Goal: Task Accomplishment & Management: Manage account settings

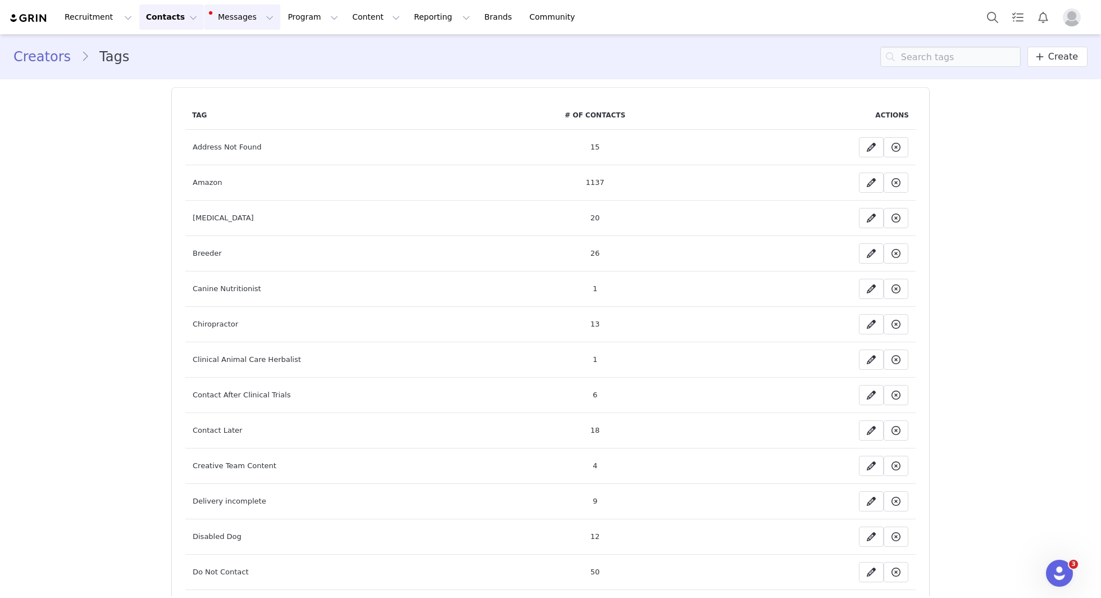
click at [239, 27] on button "Messages Messages" at bounding box center [242, 16] width 76 height 25
click at [262, 107] on div "Sequences" at bounding box center [236, 112] width 75 height 12
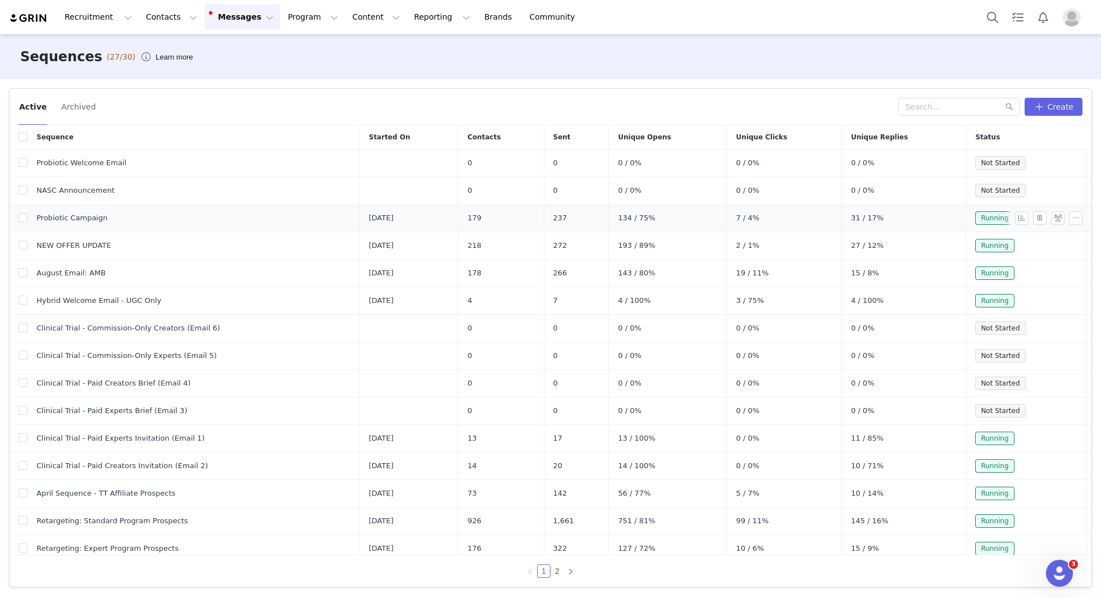
click at [1084, 216] on div at bounding box center [1051, 217] width 72 height 13
click at [1075, 216] on button "button" at bounding box center [1075, 217] width 13 height 13
click at [1037, 238] on span at bounding box center [1033, 237] width 11 height 12
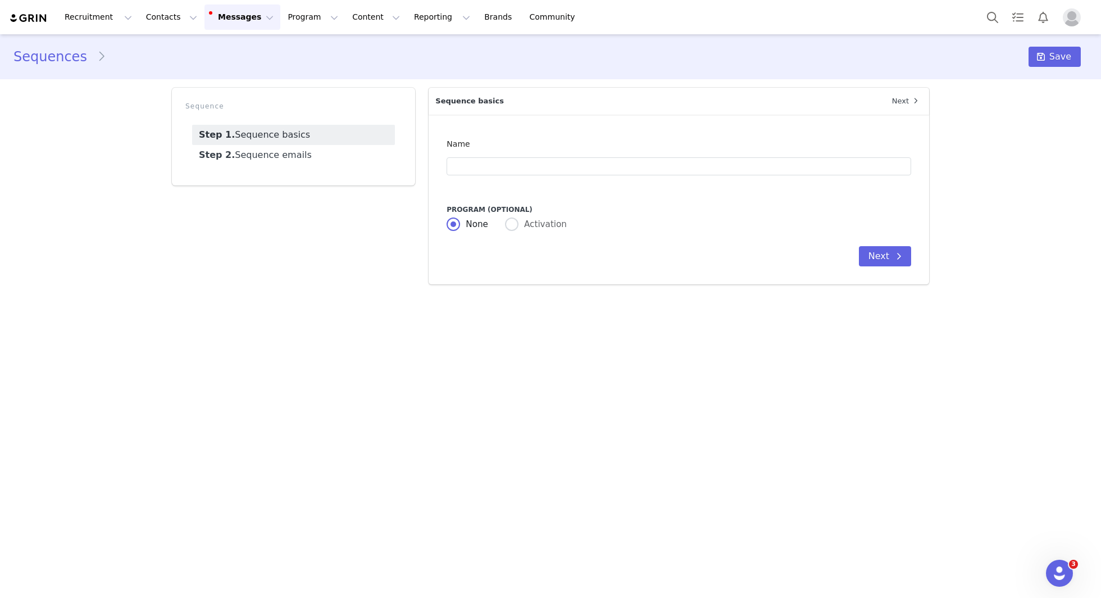
type input "Probiotic Campaign"
type input "Happy guts = happy pups 🐶 new Wuffes campaign!"
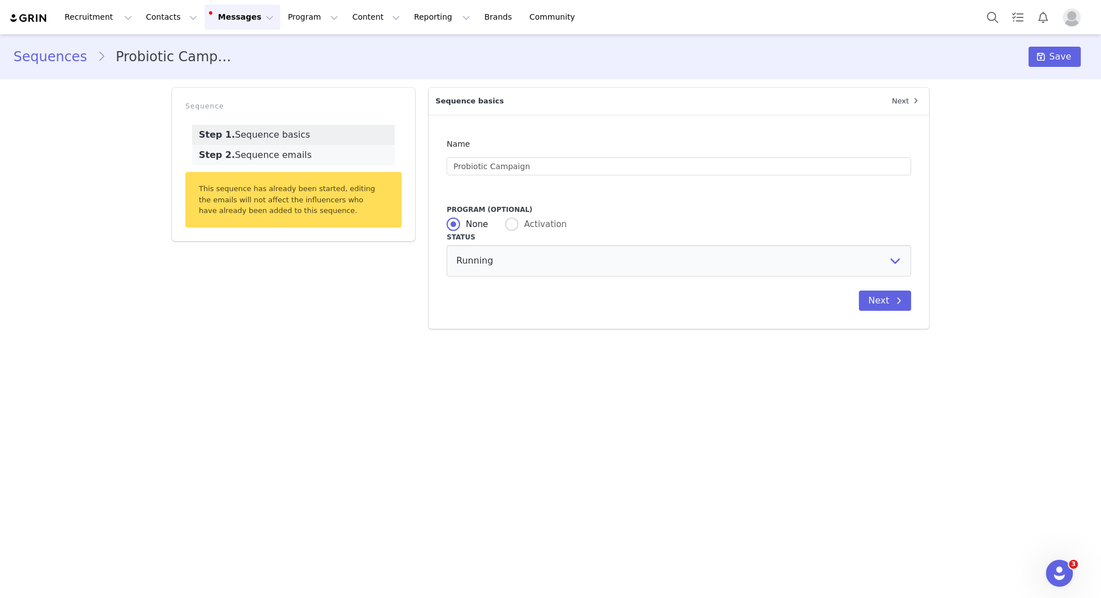
click at [302, 154] on link "Step 2. Sequence emails" at bounding box center [293, 155] width 203 height 20
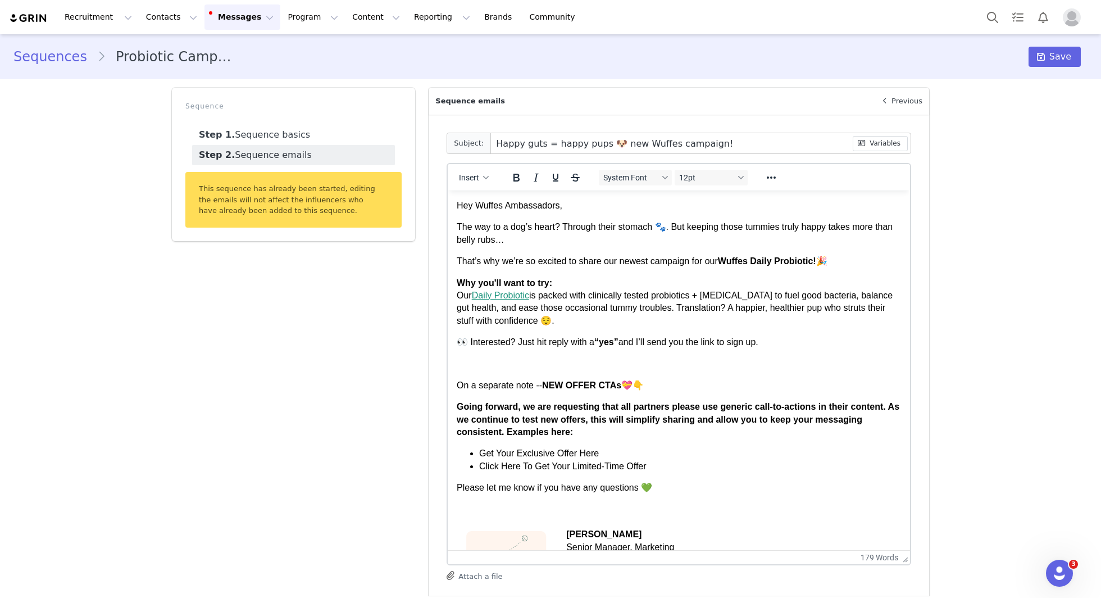
drag, startPoint x: 908, startPoint y: 297, endPoint x: 898, endPoint y: 558, distance: 261.9
drag, startPoint x: 517, startPoint y: 344, endPoint x: 625, endPoint y: 344, distance: 107.8
click at [625, 344] on p "👀 Interested? Just hit reply with a “yes” and I’ll send you the link to sign up." at bounding box center [679, 342] width 444 height 12
copy p "ust hit reply with a “yes”"
click at [550, 363] on p "To enrich screen reader interactions, please activate Accessibility in Grammarl…" at bounding box center [679, 364] width 444 height 12
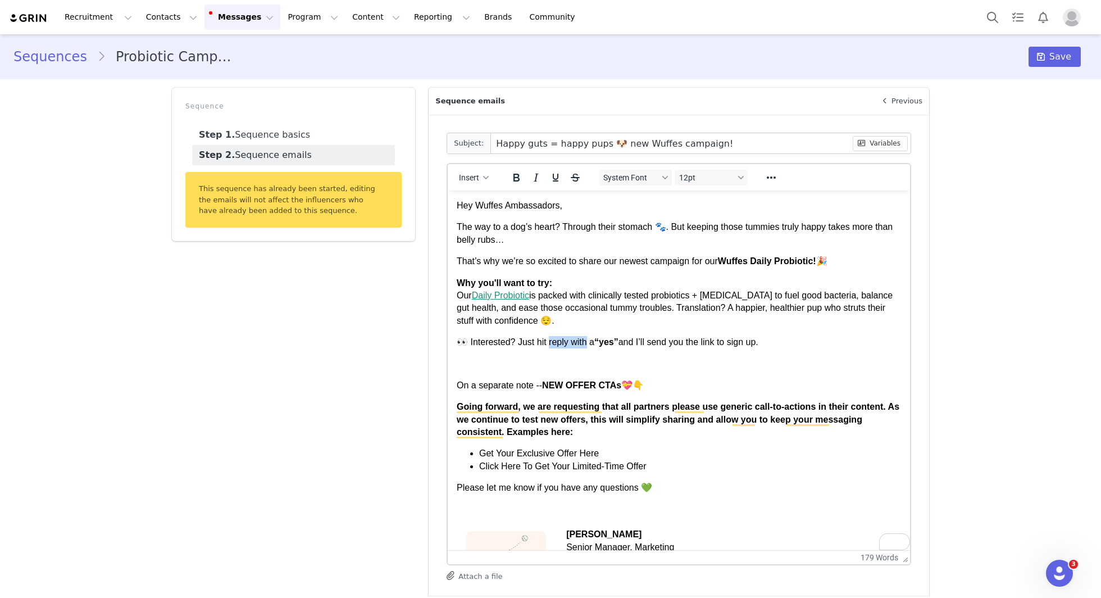
drag, startPoint x: 589, startPoint y: 347, endPoint x: 549, endPoint y: 347, distance: 39.3
click at [549, 347] on p "👀 Interested? Just hit reply with a “yes” and I’ll send you the link to sign up." at bounding box center [679, 342] width 444 height 12
copy p "ust hit reply with a"
drag, startPoint x: 595, startPoint y: 343, endPoint x: 516, endPoint y: 345, distance: 79.2
click at [516, 345] on p "👀 Interested? Just hit reply with a “yes” and I’ll send you the link to sign up." at bounding box center [679, 342] width 444 height 12
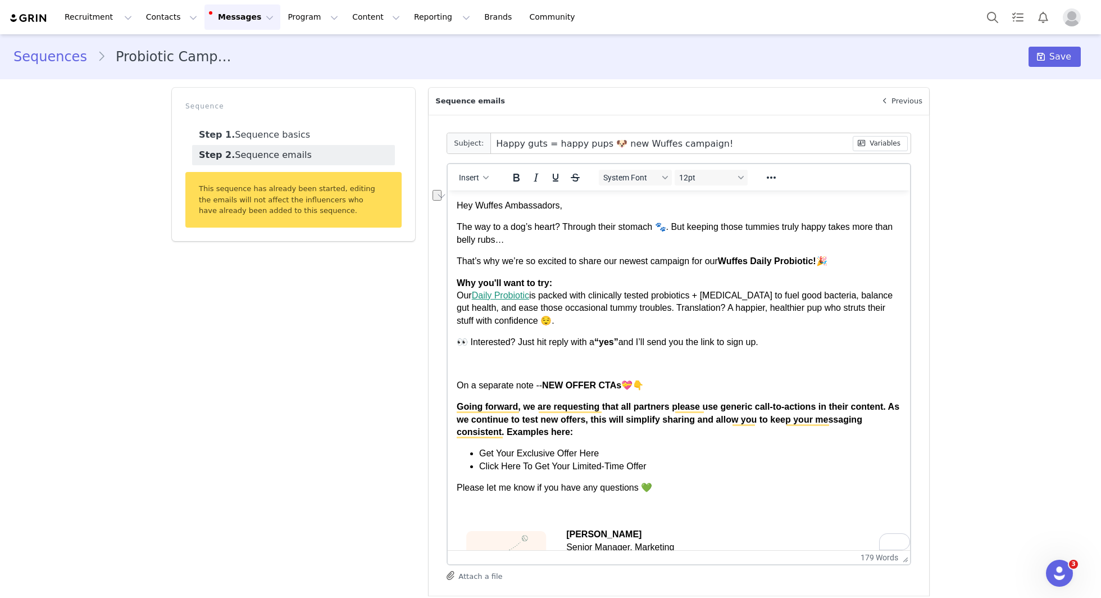
click at [485, 316] on p "Why you'll want to try: Our Daily Probiotic is packed with clinically tested pr…" at bounding box center [679, 302] width 444 height 51
drag, startPoint x: 596, startPoint y: 344, endPoint x: 433, endPoint y: 339, distance: 162.9
click at [448, 339] on html "Hey Wuffes Ambassadors, The way to a dog’s heart? Through their stomach 🐾. But …" at bounding box center [679, 431] width 462 height 482
copy p "👀 Interested? Just hit reply with a"
drag, startPoint x: 578, startPoint y: 203, endPoint x: 459, endPoint y: 203, distance: 119.1
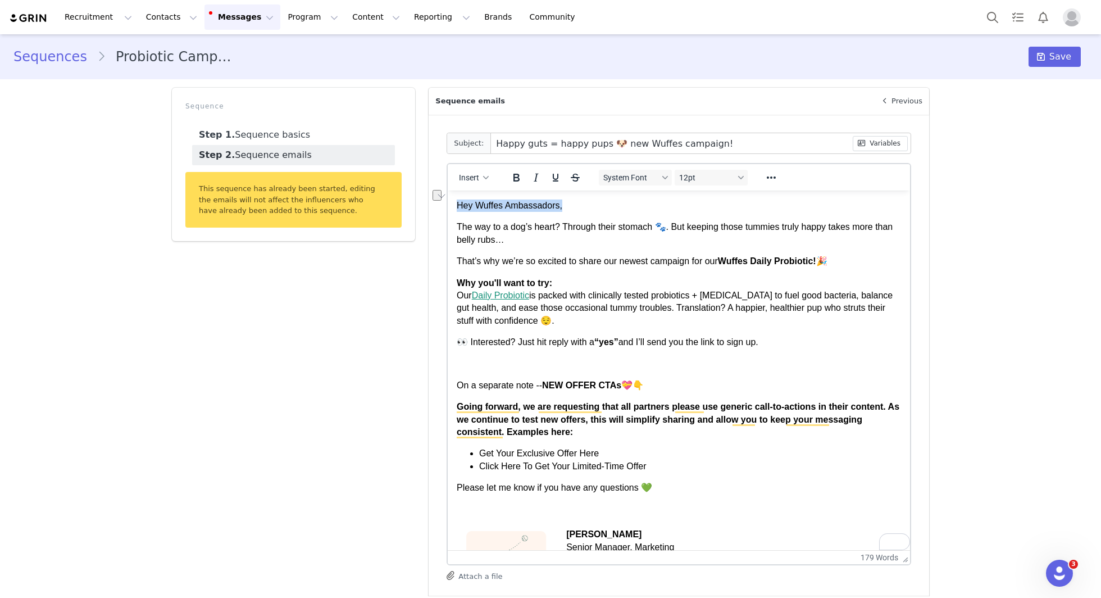
click at [459, 203] on p "Hey Wuffes Ambassadors," at bounding box center [679, 205] width 444 height 12
copy p "Hey Wuffes Ambassadors,"
click at [74, 59] on link "Sequences" at bounding box center [55, 57] width 84 height 20
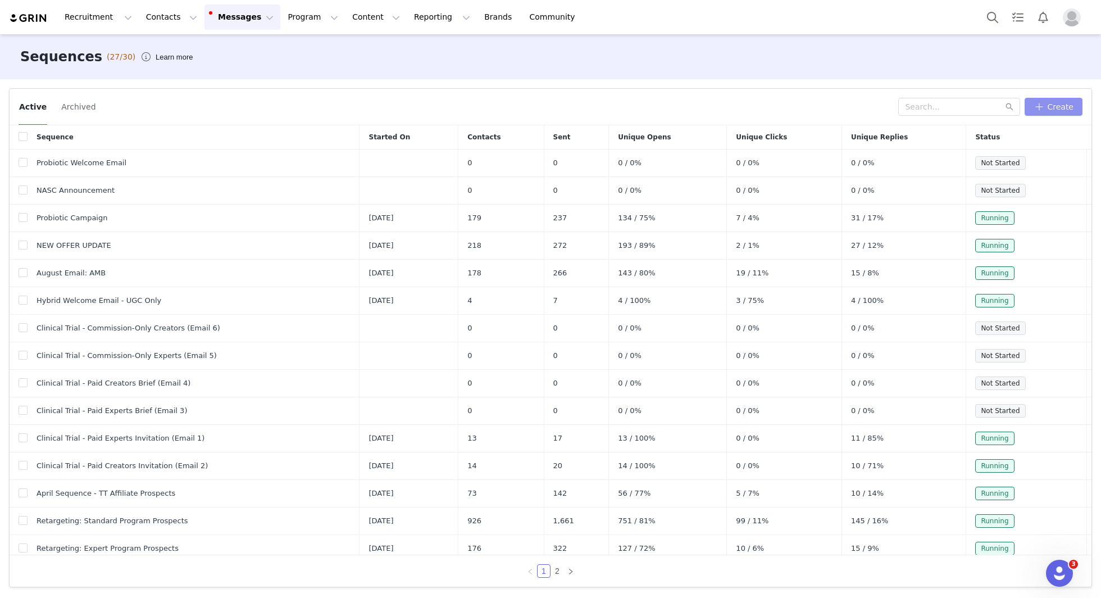
click at [1065, 111] on button "Create" at bounding box center [1053, 107] width 58 height 18
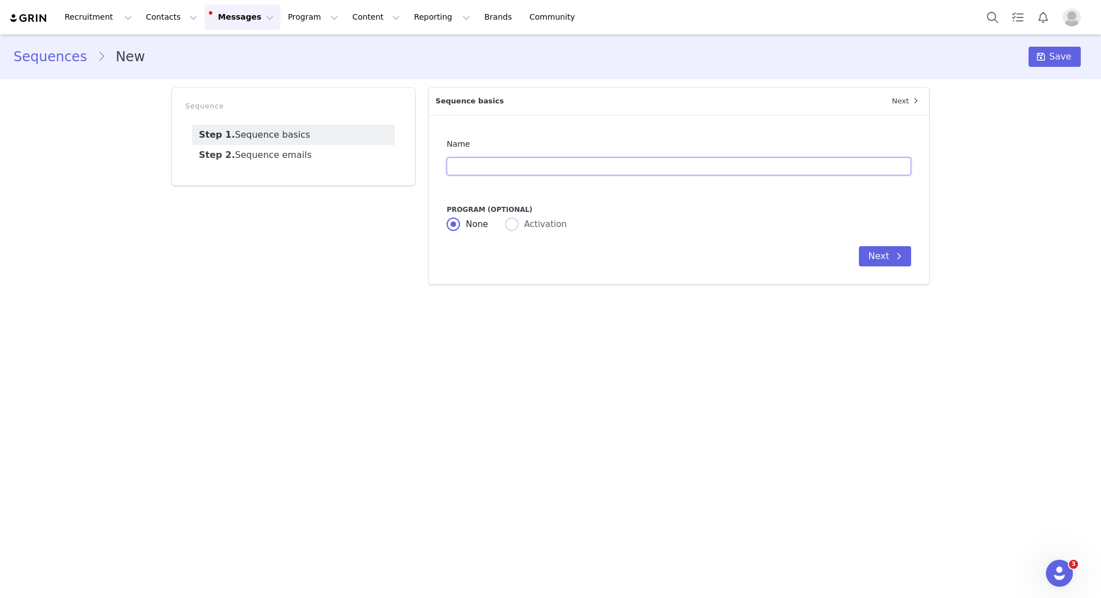
click at [542, 173] on input "text" at bounding box center [678, 166] width 464 height 18
type input "Ad-Ready Content"
click at [533, 226] on span "Activation" at bounding box center [542, 224] width 48 height 10
click at [518, 226] on input "Activation" at bounding box center [511, 224] width 13 height 15
radio input "true"
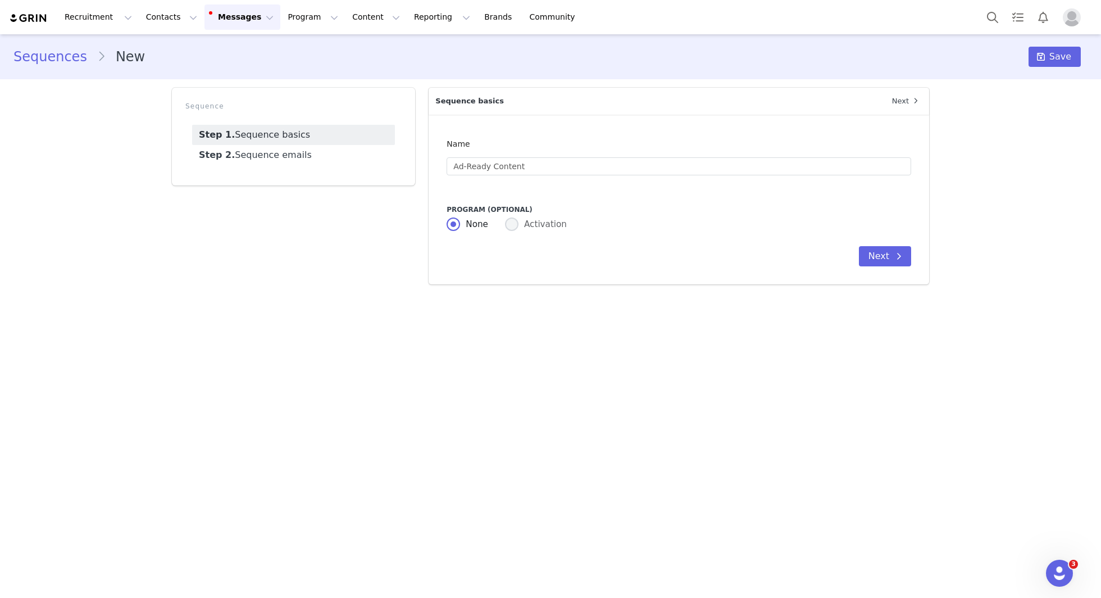
radio input "false"
radio input "true"
click at [535, 256] on div "Link Activation Probiotic Campaign" at bounding box center [675, 256] width 444 height 21
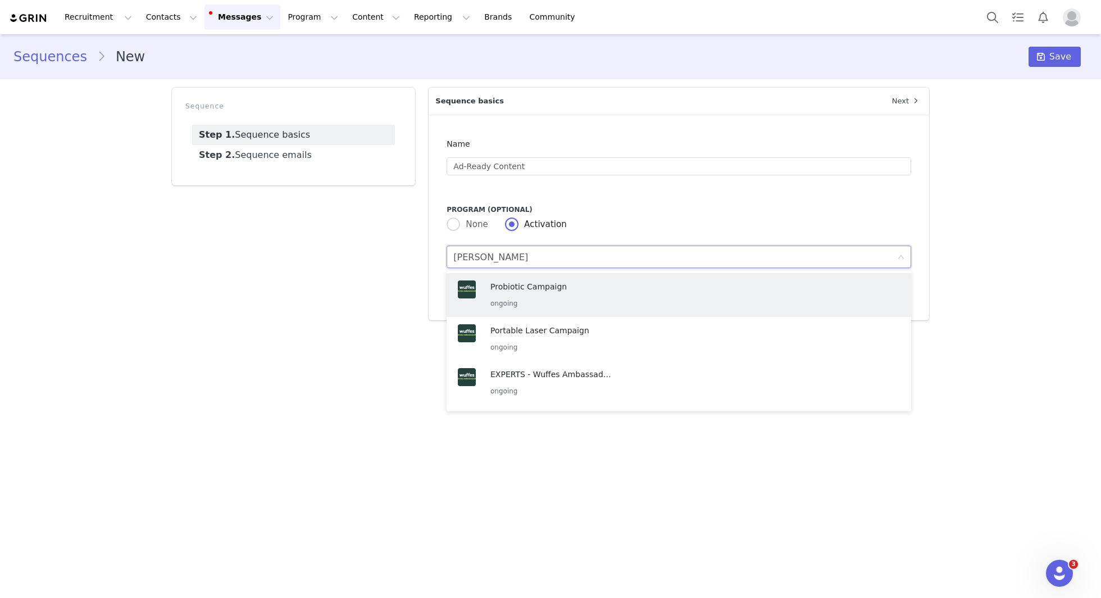
type input "stand"
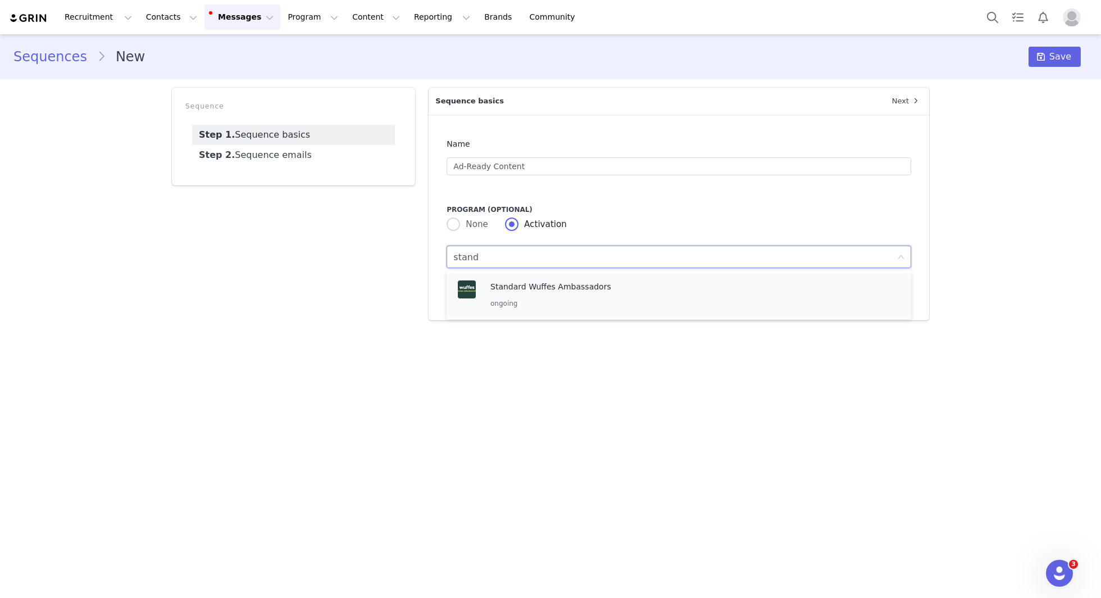
click at [532, 306] on p "ongoing" at bounding box center [552, 303] width 124 height 12
click at [322, 152] on link "Step 2. Sequence emails" at bounding box center [293, 155] width 203 height 20
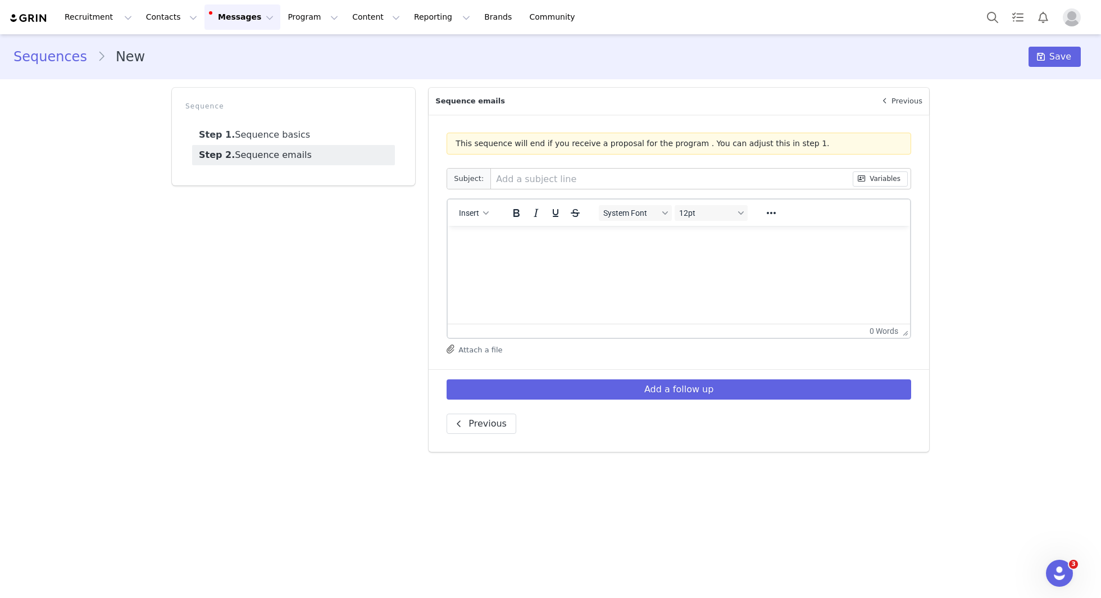
click at [508, 235] on p "To enrich screen reader interactions, please activate Accessibility in Grammarl…" at bounding box center [679, 241] width 444 height 12
paste body "To enrich screen reader interactions, please activate Accessibility in Grammarl…"
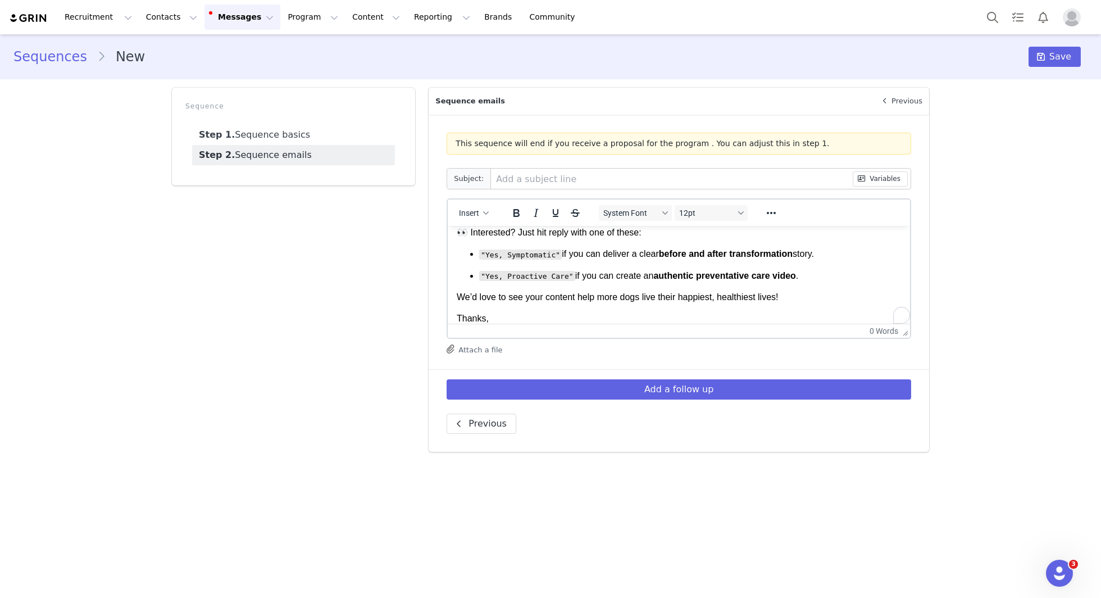
scroll to position [133, 0]
click at [535, 315] on p "Thanks," at bounding box center [679, 318] width 444 height 12
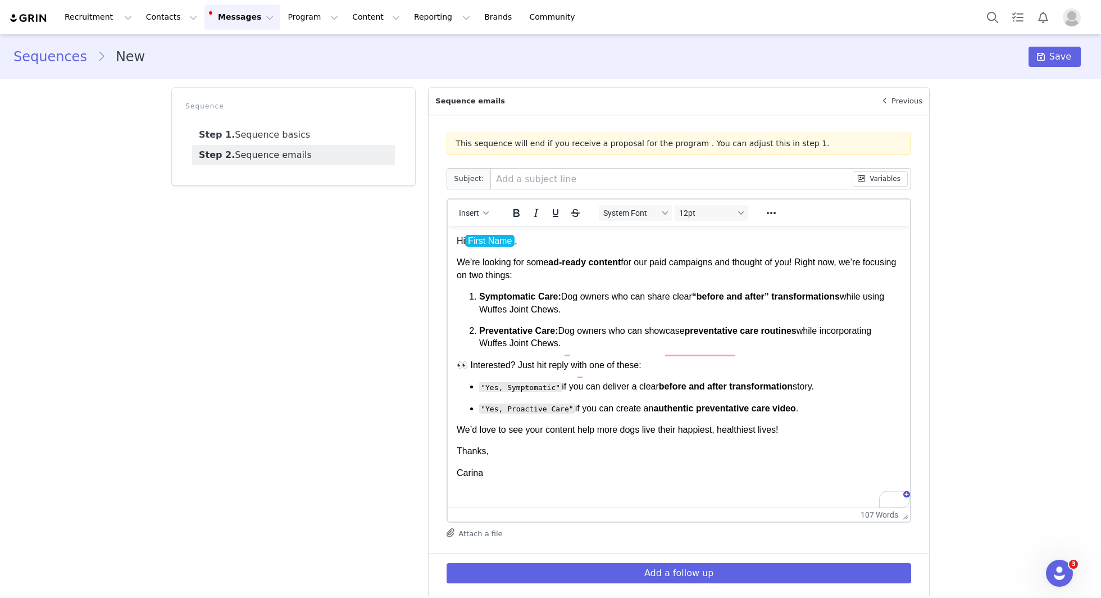
scroll to position [0, 0]
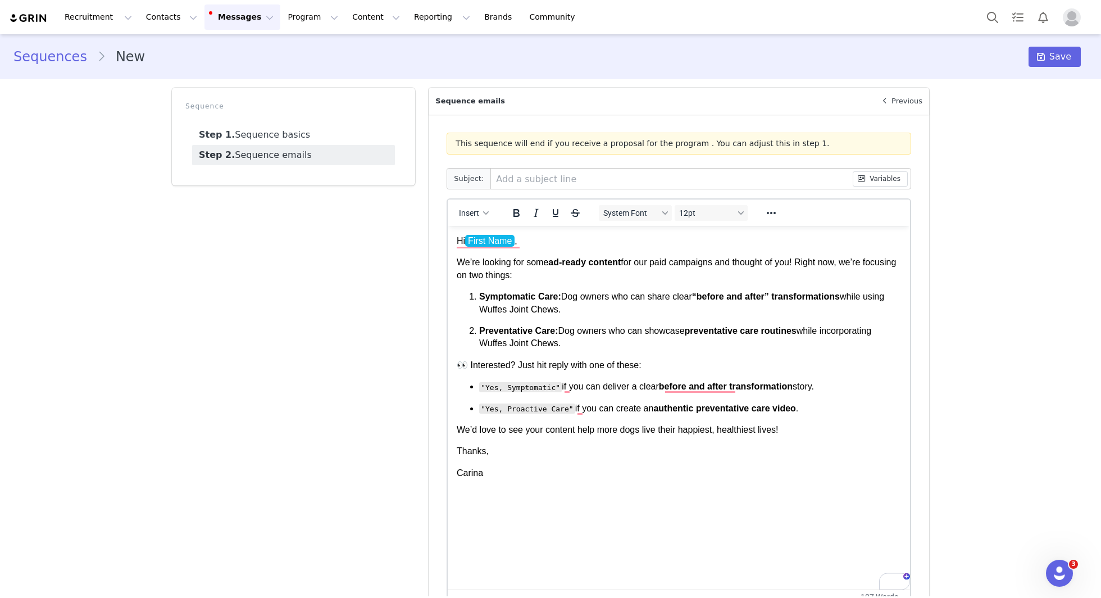
drag, startPoint x: 901, startPoint y: 329, endPoint x: 933, endPoint y: 597, distance: 269.9
click at [555, 236] on p "Hi First Name ," at bounding box center [679, 241] width 444 height 12
click at [515, 280] on p "We’re looking for some ad-ready content for our paid campaigns and thought of y…" at bounding box center [679, 268] width 444 height 25
click at [549, 297] on strong "Symptomatic Care:" at bounding box center [520, 296] width 82 height 10
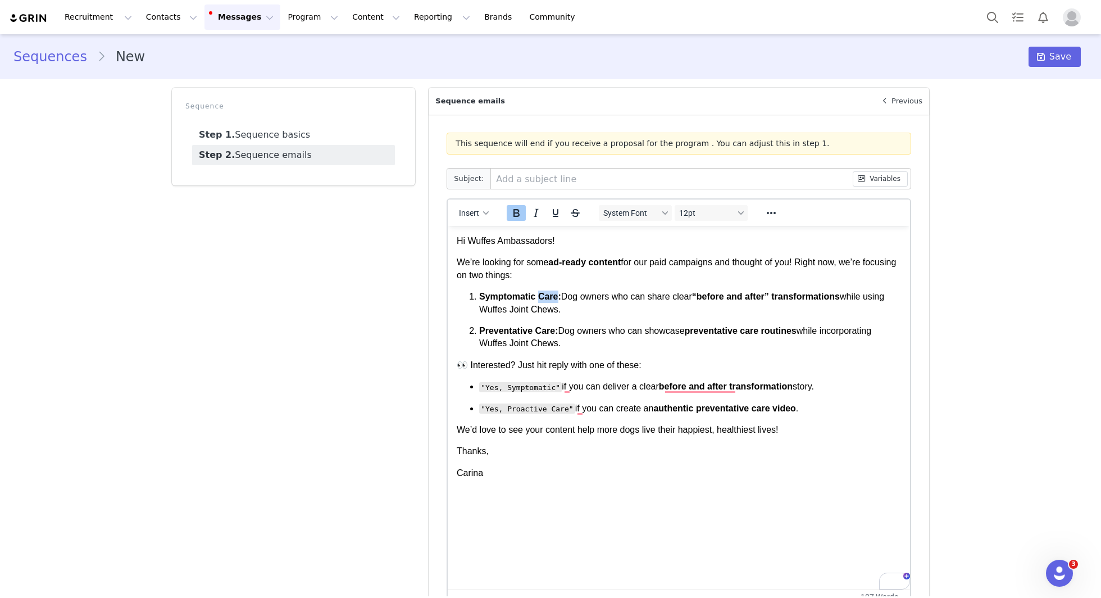
click at [549, 297] on strong "Symptomatic Care:" at bounding box center [520, 296] width 82 height 10
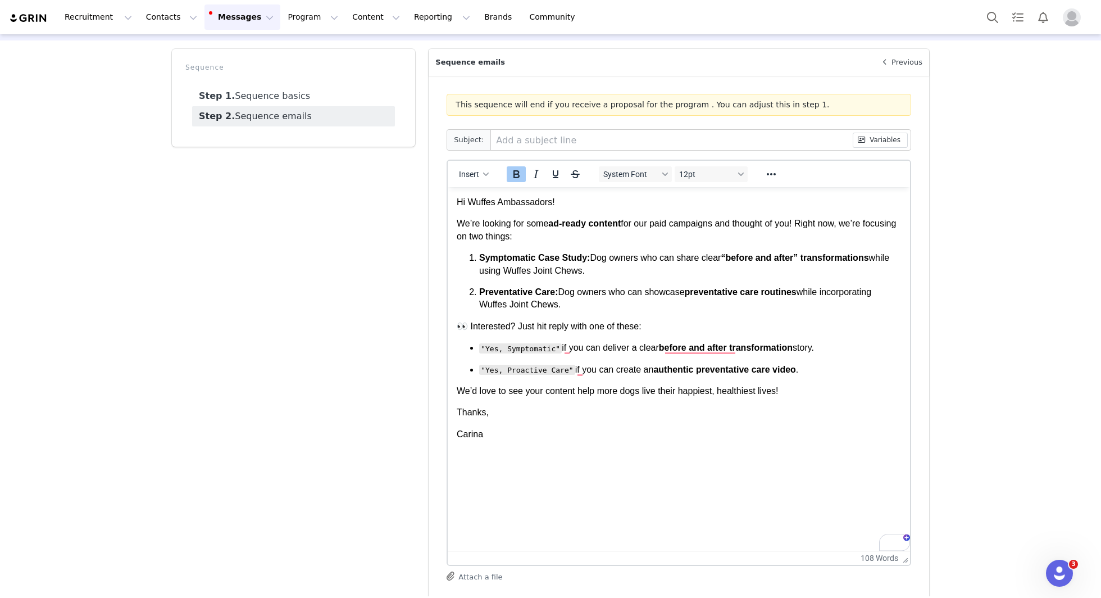
scroll to position [48, 0]
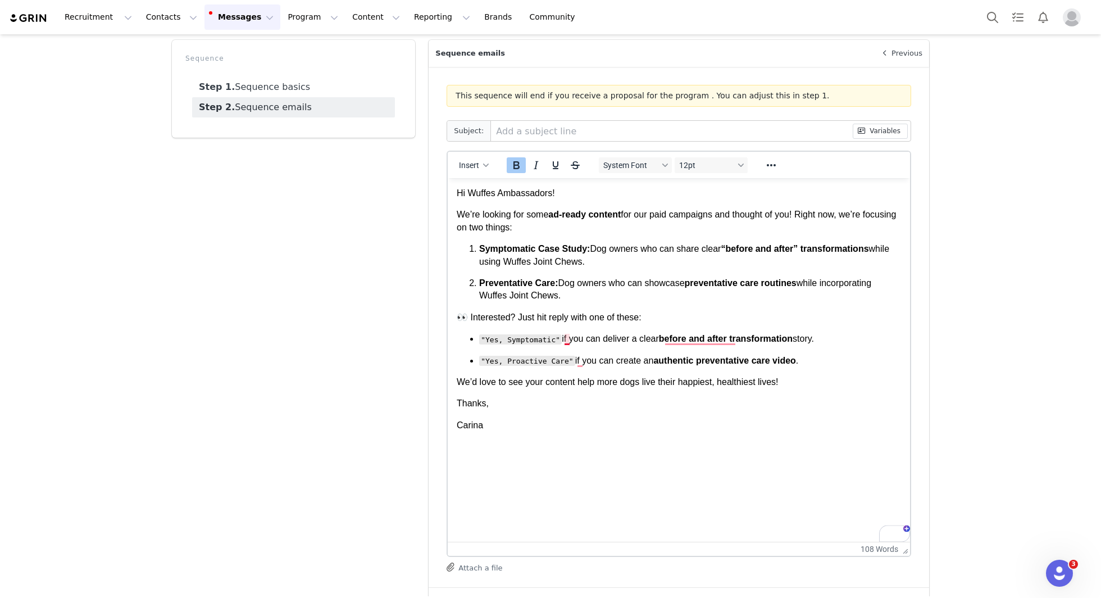
click at [566, 339] on p ""Yes, Symptomatic" if you can deliver a clear before and after transformation s…" at bounding box center [690, 338] width 422 height 12
click at [507, 343] on code ""Yes, Symptomatic"" at bounding box center [520, 339] width 83 height 10
drag, startPoint x: 563, startPoint y: 338, endPoint x: 468, endPoint y: 338, distance: 94.9
click at [468, 338] on ul ""Yes, Symptomatic" if you can deliver a clear before and after transformation s…" at bounding box center [679, 349] width 444 height 34
drag, startPoint x: 575, startPoint y: 360, endPoint x: 455, endPoint y: 359, distance: 119.6
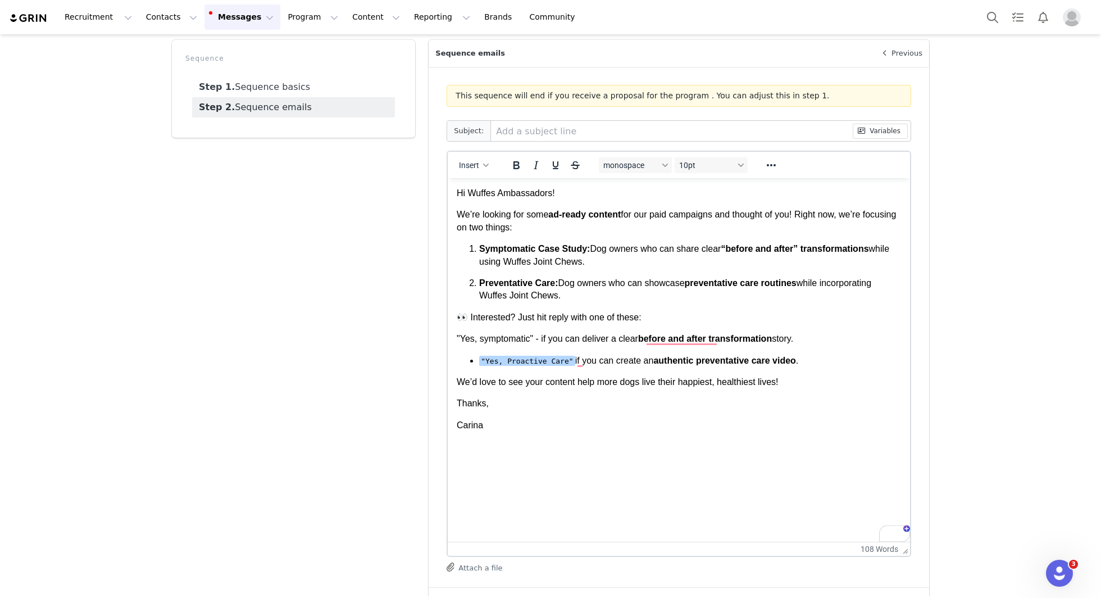
click at [455, 360] on html "Hi Wuffes Ambassadors! We’re looking for some ad-ready content for our paid cam…" at bounding box center [679, 309] width 462 height 262
click at [547, 341] on p ""Yes, symptomatic" - if you can deliver a clear before and after transformation…" at bounding box center [679, 338] width 444 height 12
click at [542, 339] on p ""Yes, symptomatic" - if you can deliver a clear before and after transformation…" at bounding box center [679, 338] width 444 height 12
drag, startPoint x: 578, startPoint y: 361, endPoint x: 462, endPoint y: 360, distance: 116.3
click at [462, 360] on ul ""Yes, Proactive Care" if you can create an authentic preventative care video ." at bounding box center [679, 360] width 444 height 12
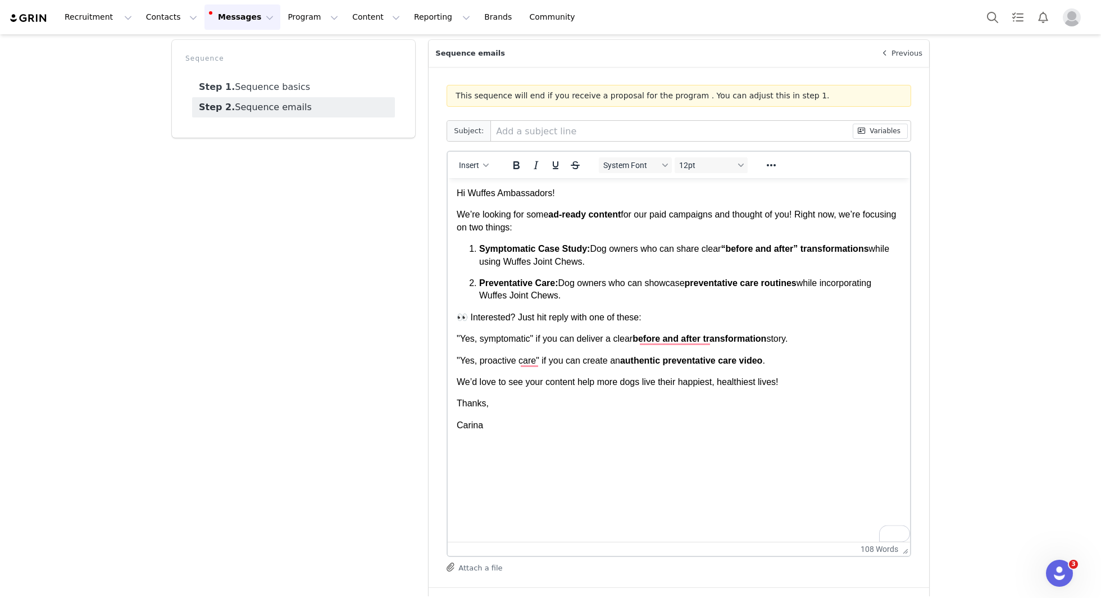
click at [530, 338] on p ""Yes, symptomatic" if you can deliver a clear before and after transformation s…" at bounding box center [679, 338] width 444 height 12
drag, startPoint x: 595, startPoint y: 249, endPoint x: 429, endPoint y: 249, distance: 165.7
click at [448, 249] on html "Hi Wuffes Ambassadors! We’re looking for some ad-ready content for our paid cam…" at bounding box center [679, 309] width 462 height 262
copy p "Symptomatic Case Study:"
click at [567, 248] on strong "Symptomatic Case Study:" at bounding box center [534, 249] width 111 height 10
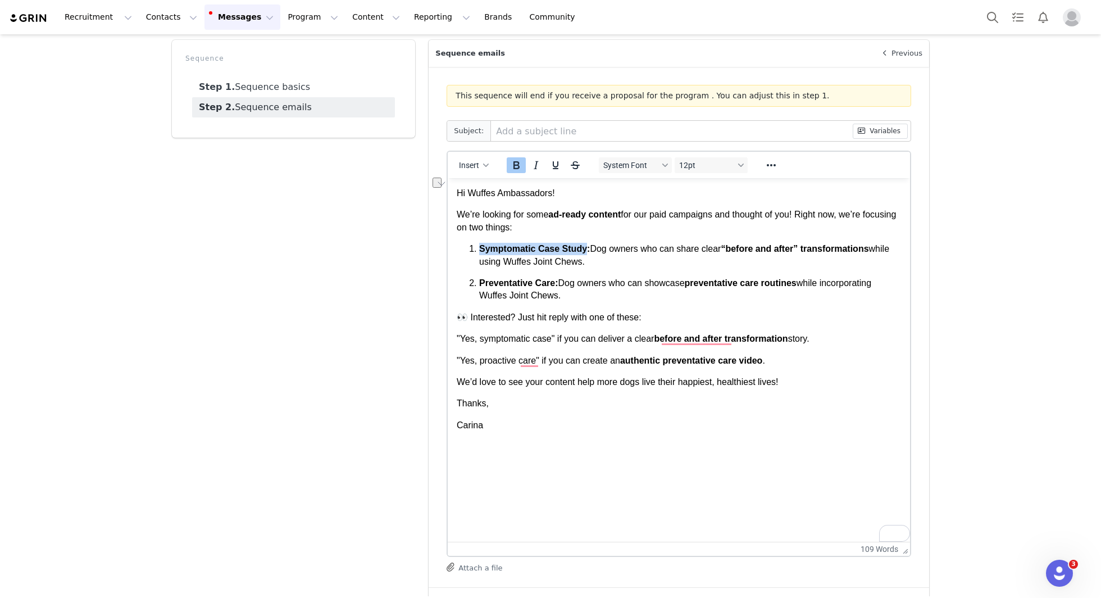
drag, startPoint x: 589, startPoint y: 249, endPoint x: 482, endPoint y: 250, distance: 106.7
click at [482, 250] on strong "Symptomatic Case Study:" at bounding box center [534, 249] width 111 height 10
click at [553, 249] on strong "Transformation Video:" at bounding box center [526, 249] width 95 height 10
drag, startPoint x: 555, startPoint y: 337, endPoint x: 482, endPoint y: 341, distance: 73.7
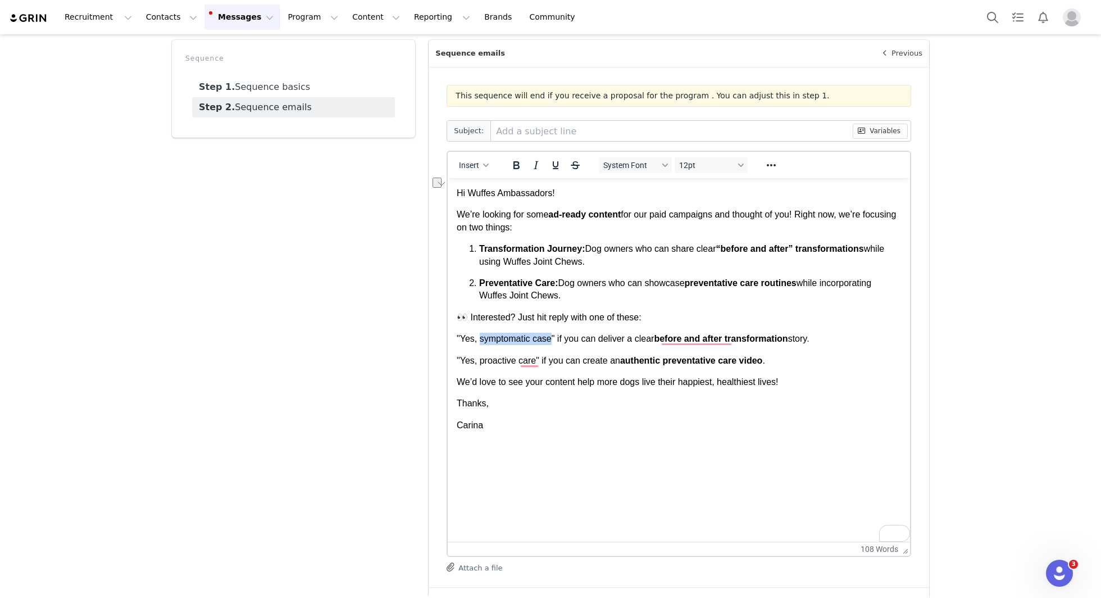
click at [482, 341] on p ""Yes, symptomatic case" if you can deliver a clear before and after transformat…" at bounding box center [679, 338] width 444 height 12
drag, startPoint x: 573, startPoint y: 342, endPoint x: 446, endPoint y: 342, distance: 127.5
click at [448, 342] on html "Hi Wuffes Ambassadors! We’re looking for some ad-ready content for our paid cam…" at bounding box center [679, 309] width 462 height 262
click at [515, 161] on icon "Bold" at bounding box center [516, 165] width 6 height 8
drag, startPoint x: 543, startPoint y: 364, endPoint x: 430, endPoint y: 364, distance: 112.9
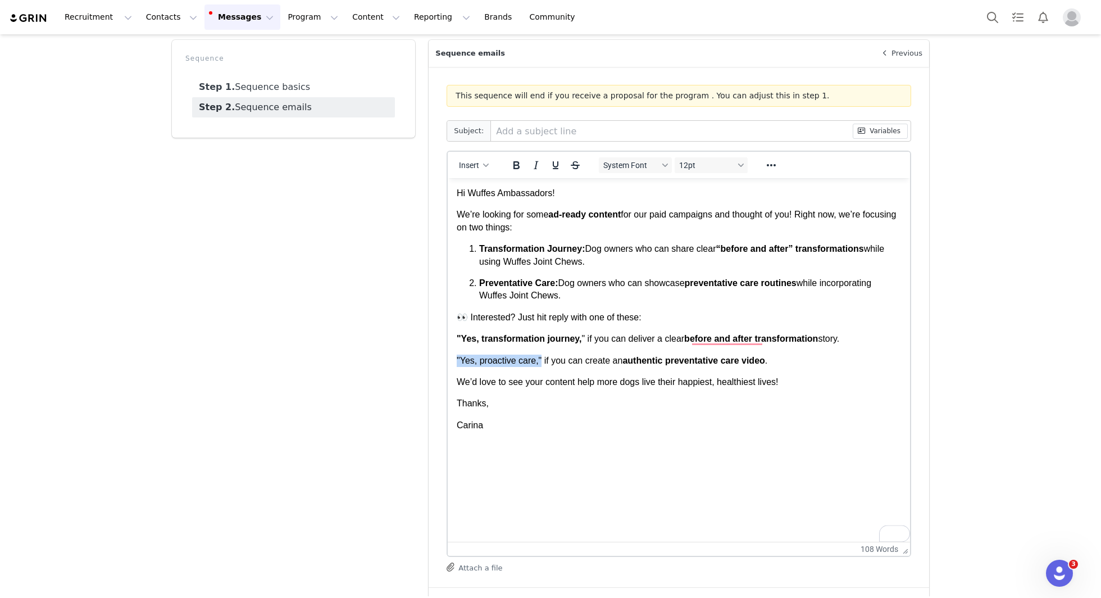
click at [448, 364] on html "Hi Wuffes Ambassadors! We’re looking for some ad-ready content for our paid cam…" at bounding box center [679, 309] width 462 height 262
click at [515, 167] on icon "Bold" at bounding box center [516, 165] width 6 height 8
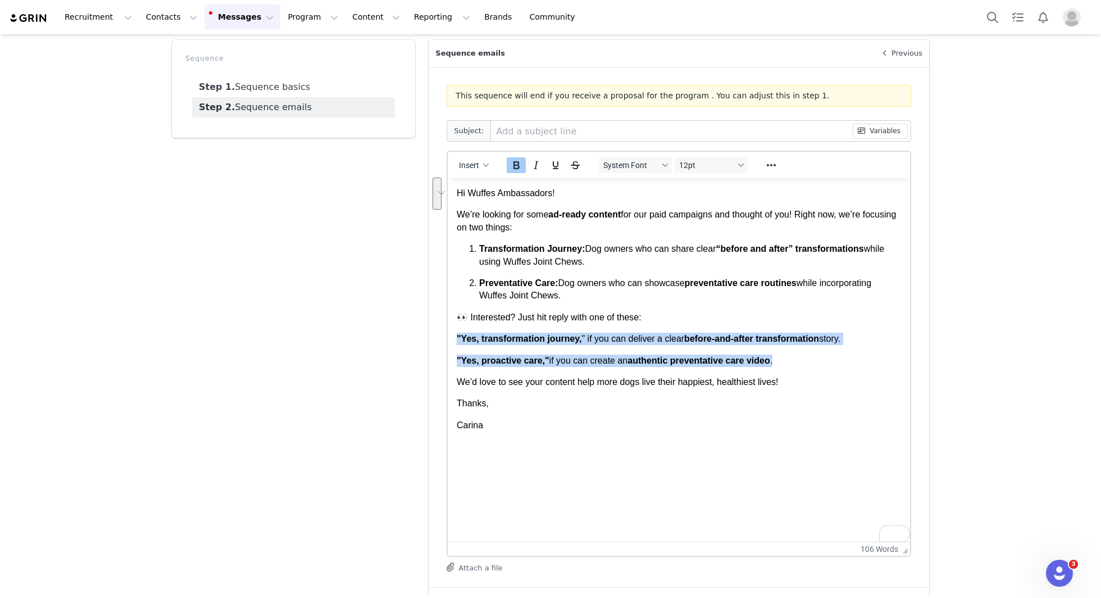
drag, startPoint x: 789, startPoint y: 361, endPoint x: 439, endPoint y: 336, distance: 350.2
click at [448, 336] on html "Hi Wuffes Ambassadors! We’re looking for some ad-ready content for our paid cam…" at bounding box center [679, 309] width 462 height 262
click at [774, 167] on icon "Reveal or hide additional toolbar items" at bounding box center [770, 164] width 13 height 13
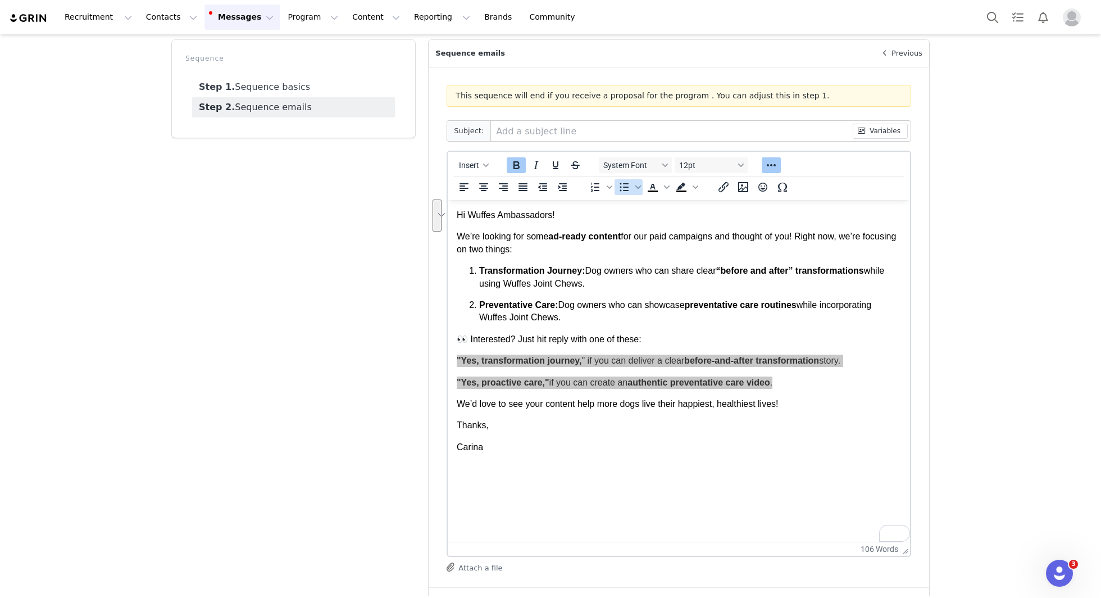
click at [626, 185] on icon "Bullet list" at bounding box center [623, 186] width 13 height 13
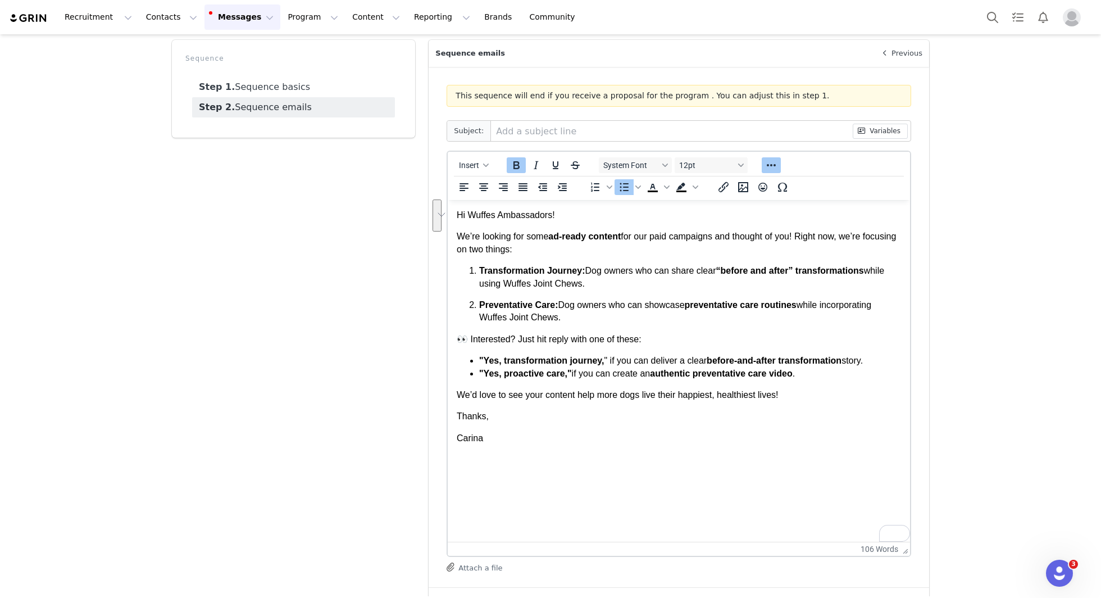
click at [570, 445] on html "Hi Wuffes Ambassadors! We’re looking for some ad-ready content for our paid cam…" at bounding box center [679, 326] width 462 height 253
click at [573, 216] on p "Hi Wuffes Ambassadors!" at bounding box center [679, 215] width 444 height 12
click at [764, 187] on icon "Emojis" at bounding box center [762, 187] width 9 height 9
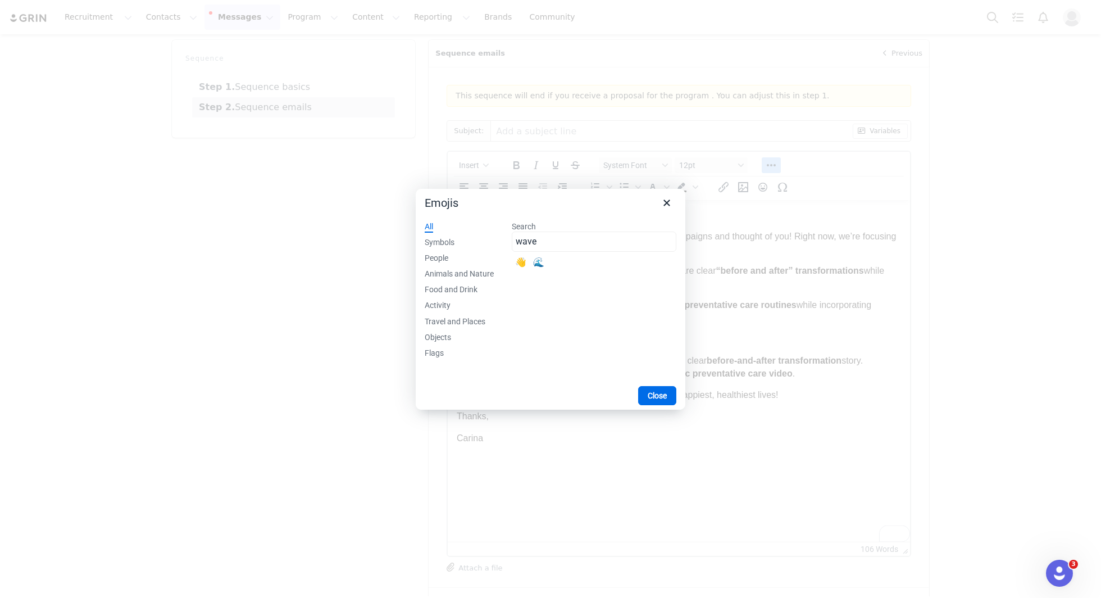
type input "wave"
click at [521, 263] on div "👋" at bounding box center [520, 262] width 13 height 13
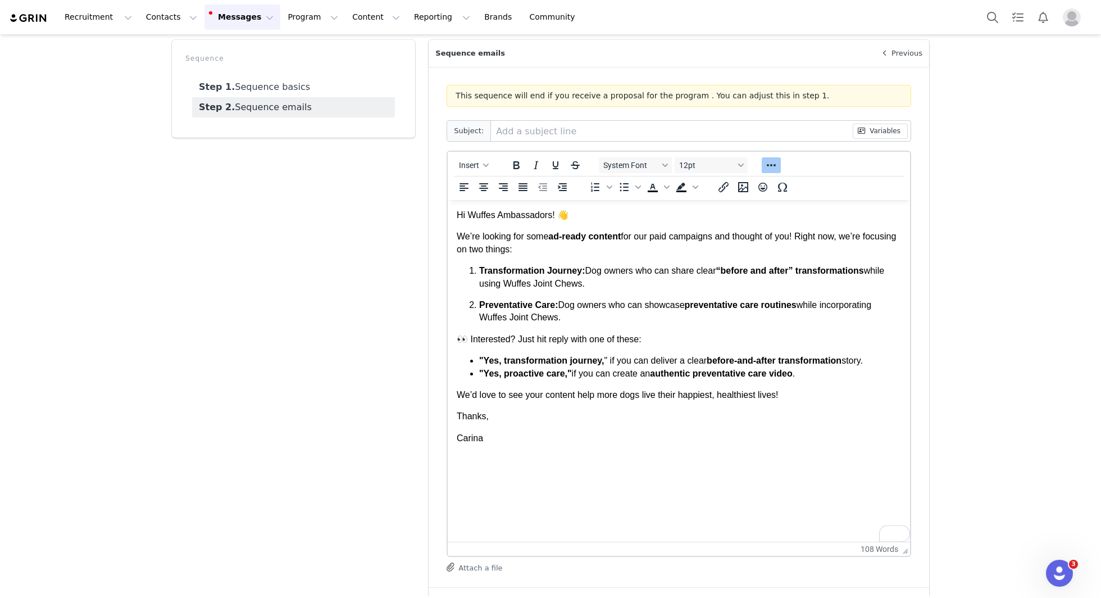
scroll to position [0, 0]
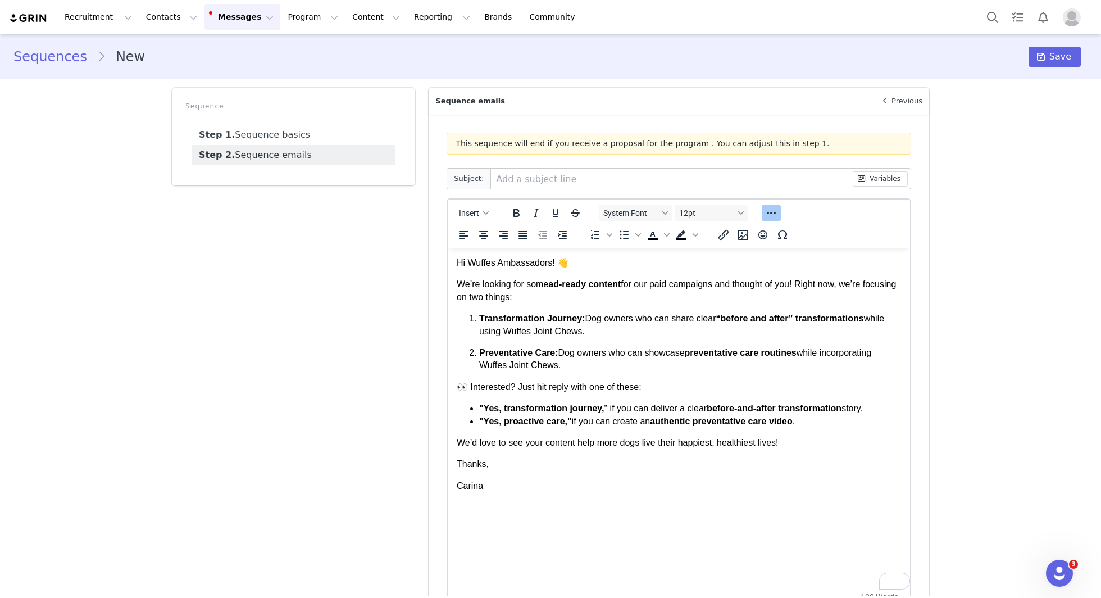
click at [676, 180] on input "text" at bounding box center [671, 178] width 361 height 20
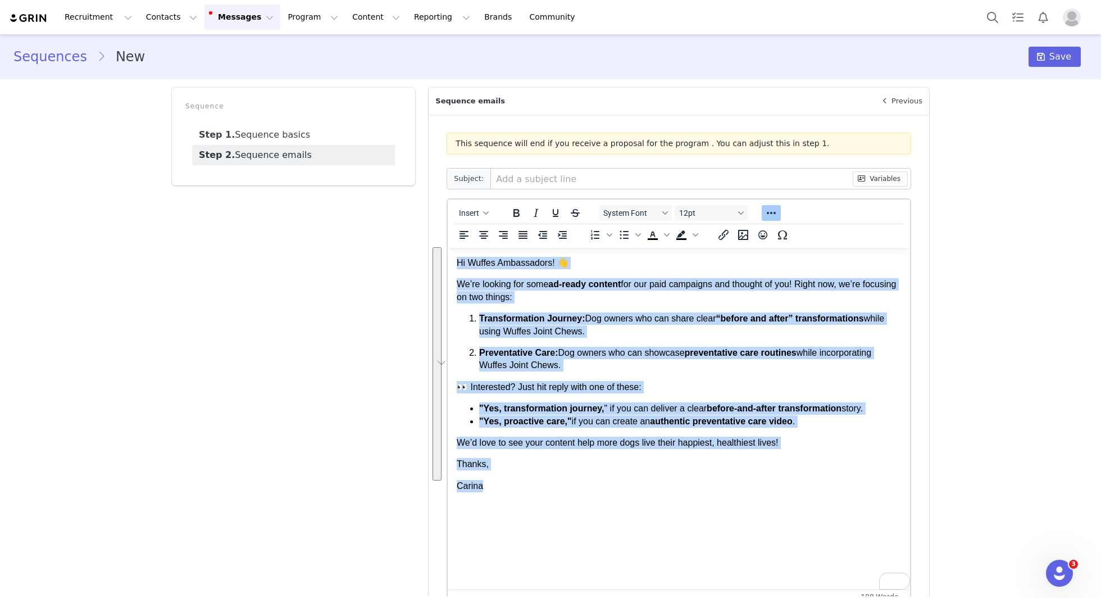
drag, startPoint x: 500, startPoint y: 487, endPoint x: 438, endPoint y: 201, distance: 293.1
click at [448, 248] on html "Hi Wuffes Ambassadors! 👋 We’re looking for some ad-ready content for our paid c…" at bounding box center [679, 374] width 462 height 253
copy body "Hi Wuffes Ambassadors! 👋 We’re looking for some ad-ready content for our paid c…"
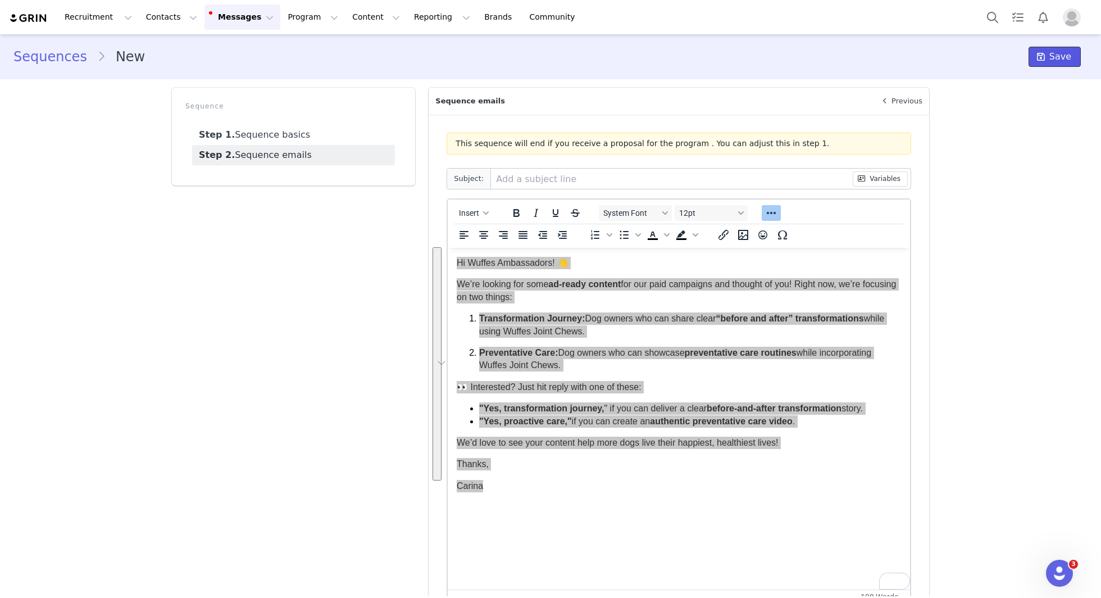
click at [1045, 57] on icon at bounding box center [1041, 56] width 8 height 9
click at [546, 177] on input "text" at bounding box center [671, 178] width 361 height 20
paste input "Share your dog’s Wuffes story 🐶"
click at [577, 180] on input "Share your dog’s Wuffes story 🐶" at bounding box center [671, 178] width 361 height 20
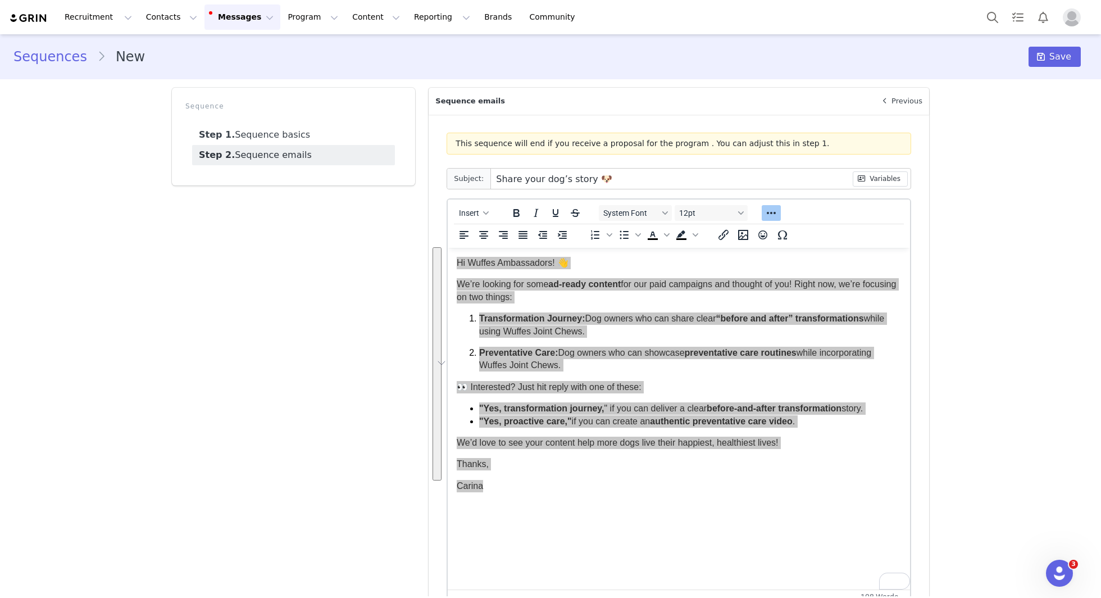
click at [1082, 60] on div "Save" at bounding box center [1057, 57] width 59 height 20
click at [1074, 58] on button "Save" at bounding box center [1054, 57] width 52 height 20
click at [659, 175] on input "Share your dog’s story 🐶" at bounding box center [671, 178] width 361 height 20
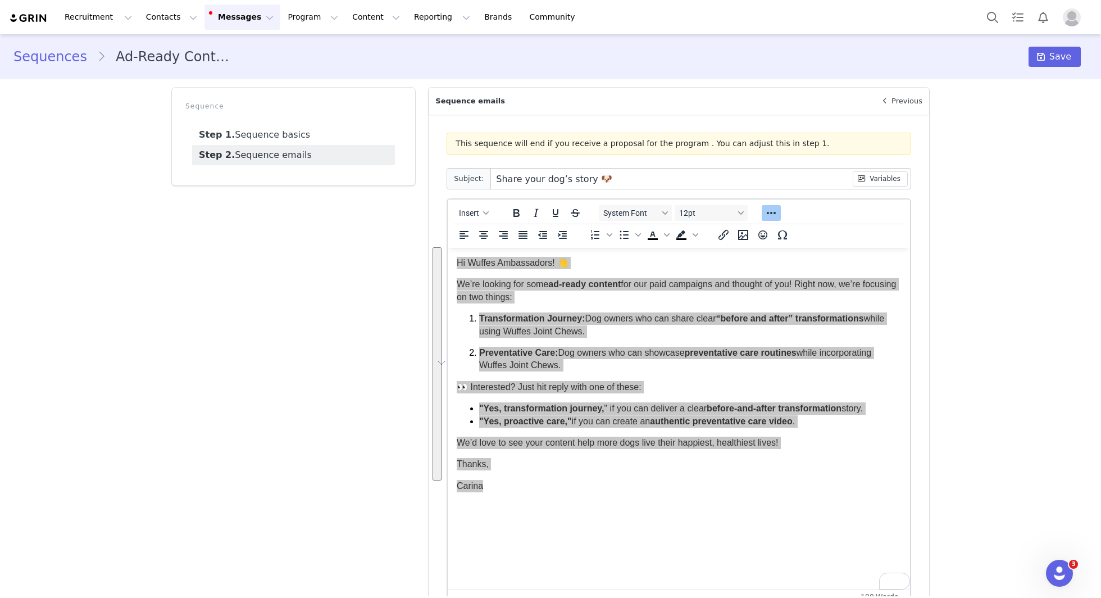
paste input "Wuffes"
type input "Share your dog’s Wuffes story 🐶"
click at [1060, 65] on button "Save" at bounding box center [1054, 57] width 52 height 20
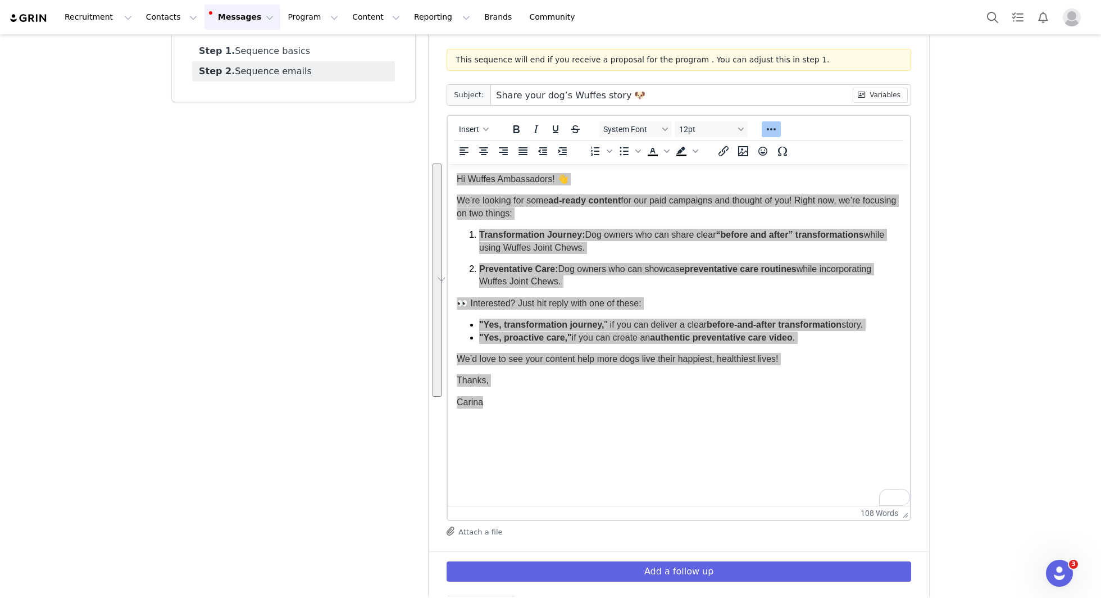
scroll to position [128, 0]
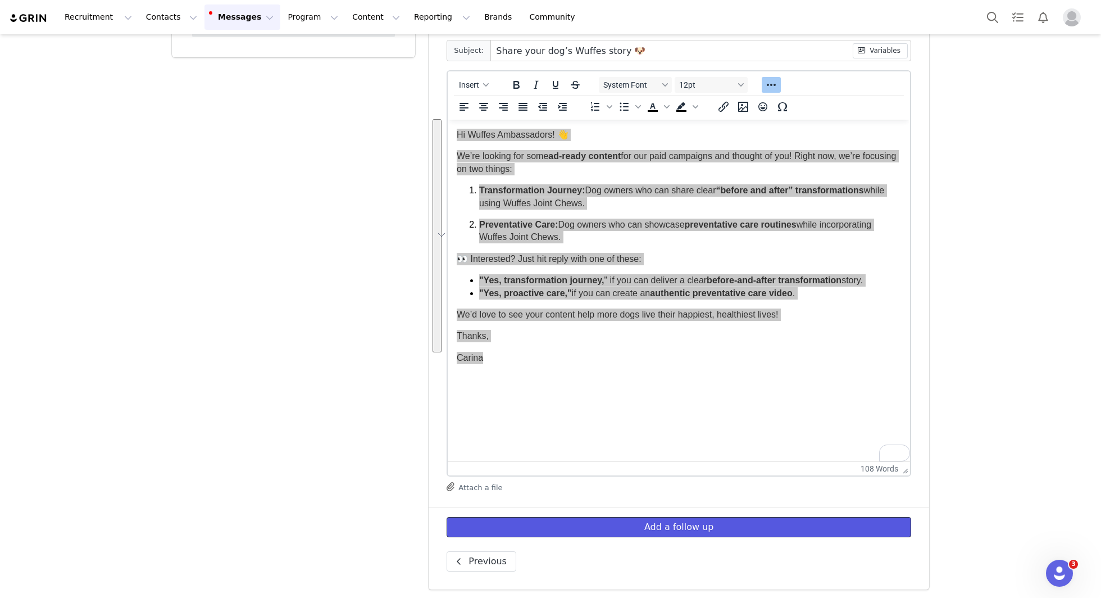
click at [666, 530] on button "Add a follow up" at bounding box center [678, 527] width 464 height 20
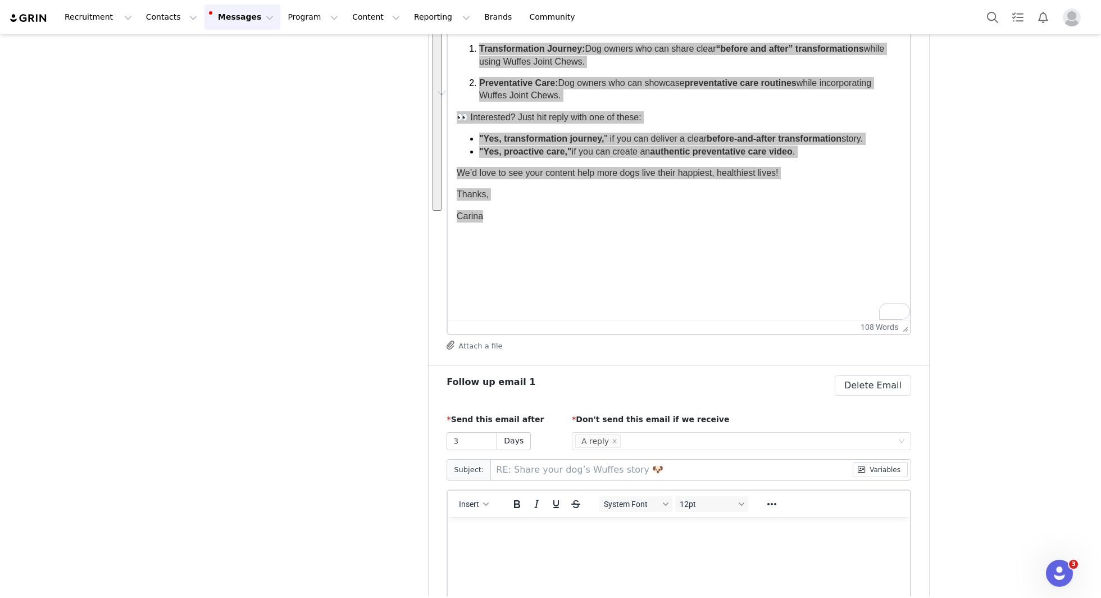
scroll to position [0, 0]
click at [464, 438] on input "3" at bounding box center [471, 440] width 49 height 17
type input "3"
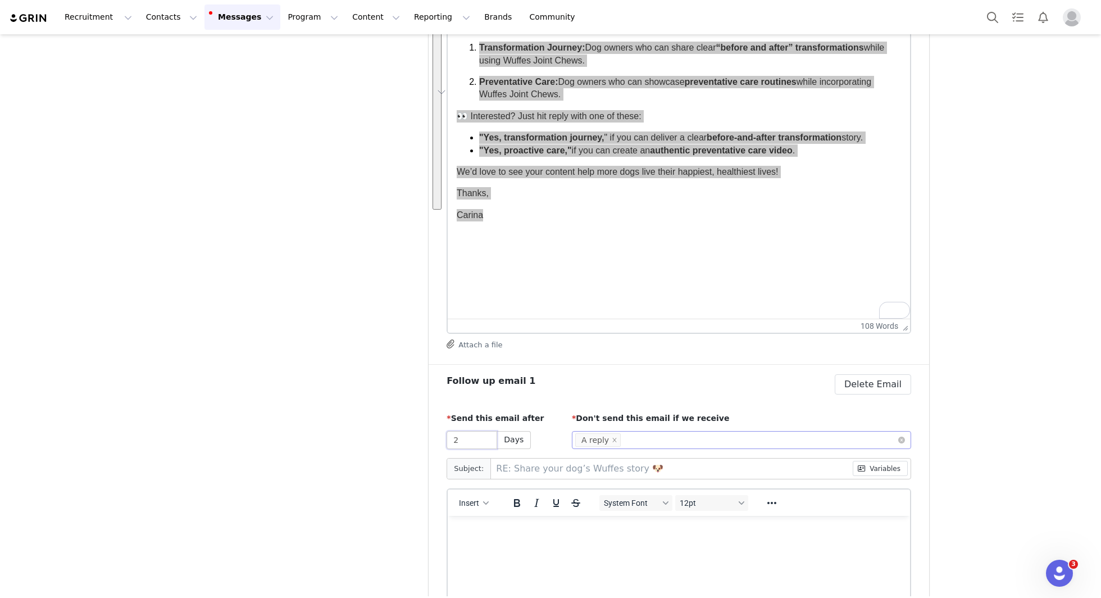
type input "2"
click at [654, 433] on div "Select Condition A reply" at bounding box center [737, 439] width 324 height 17
type input "re"
click at [612, 495] on li "A proposal" at bounding box center [741, 497] width 339 height 18
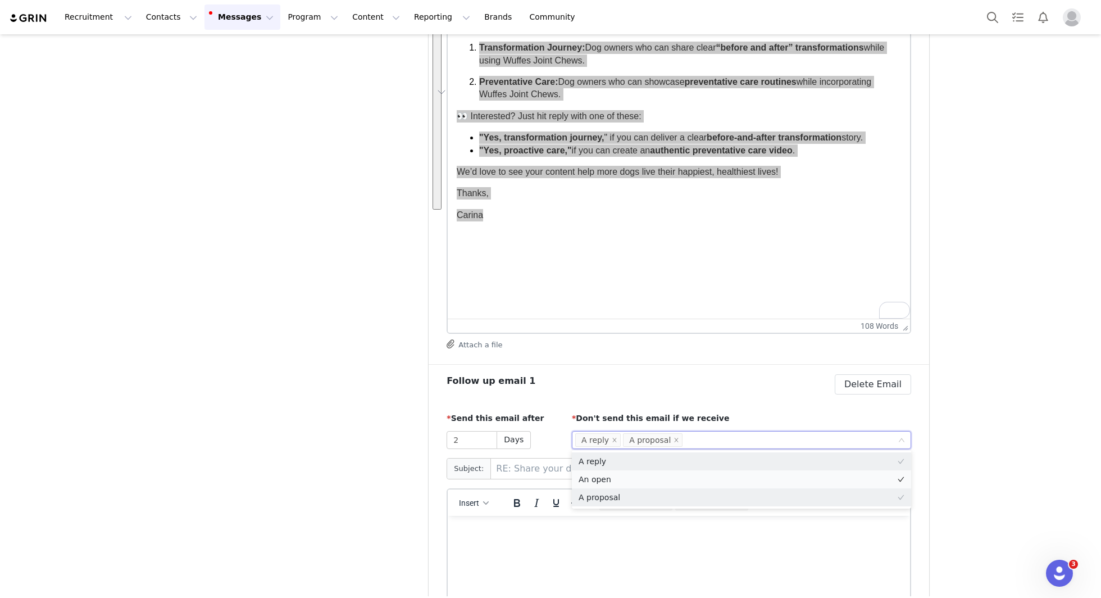
click at [610, 479] on li "An open" at bounding box center [741, 479] width 339 height 18
click at [600, 523] on html at bounding box center [679, 530] width 462 height 30
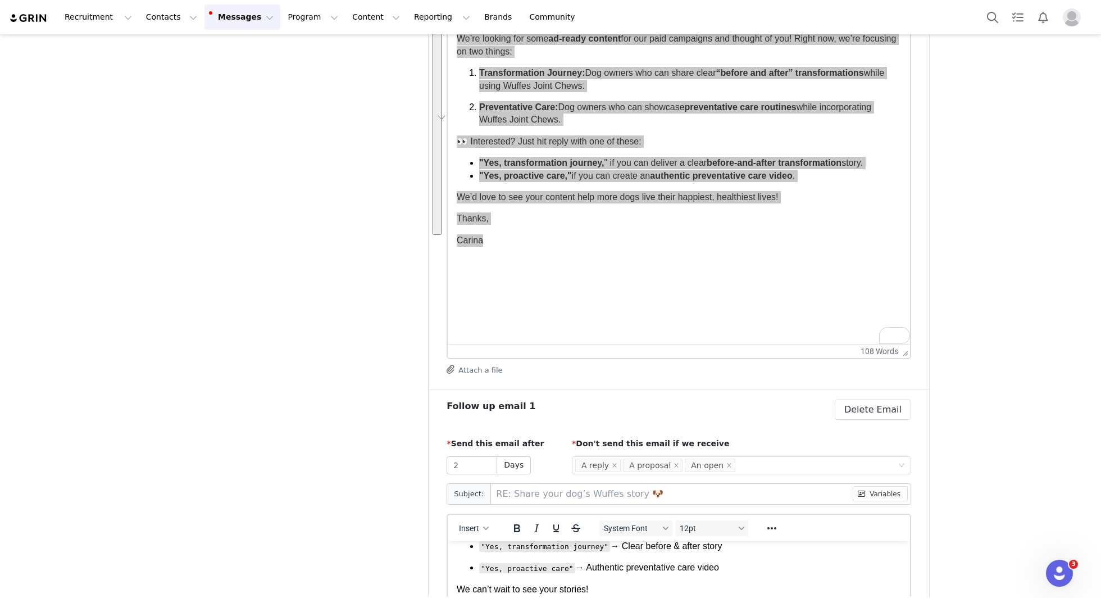
scroll to position [109, 0]
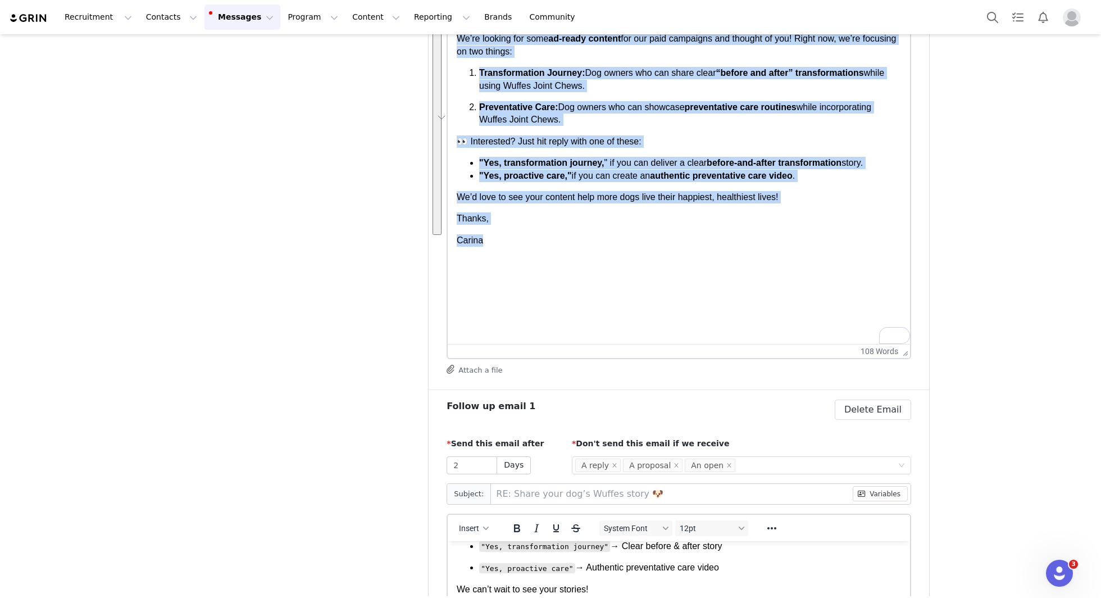
click at [744, 203] on p "We’d love to see your content help more dogs live their happiest, healthiest li…" at bounding box center [679, 197] width 444 height 12
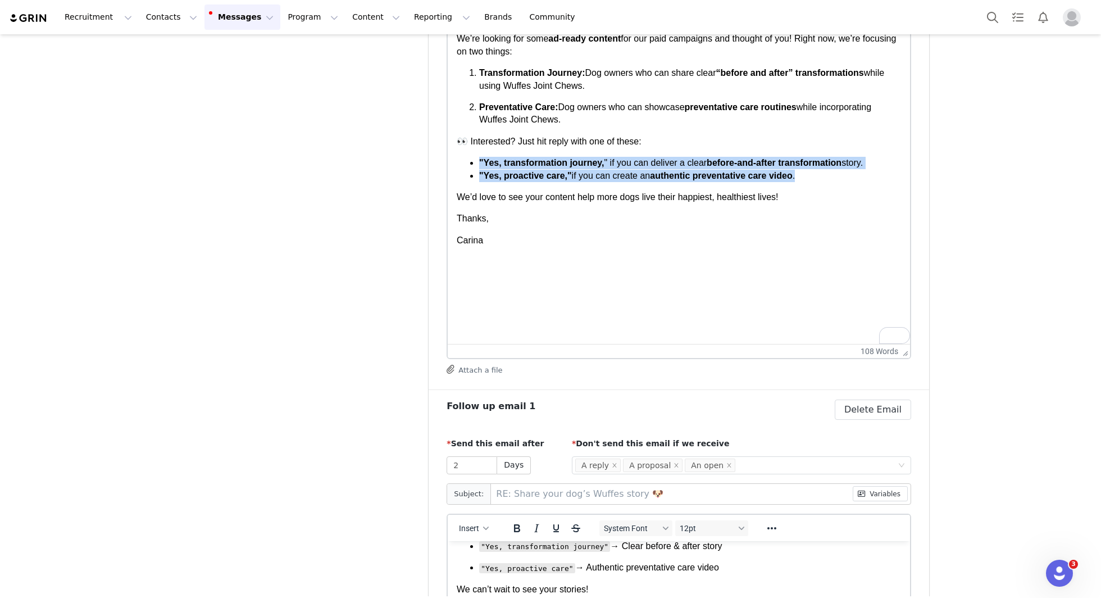
drag, startPoint x: 823, startPoint y: 174, endPoint x: 467, endPoint y: 167, distance: 356.7
click at [467, 167] on ul ""Yes, transformation journey, " if you can deliver a clear before-and-after tra…" at bounding box center [679, 169] width 444 height 25
copy ul ""Yes, transformation journey, " if you can deliver a clear before-and-after tra…"
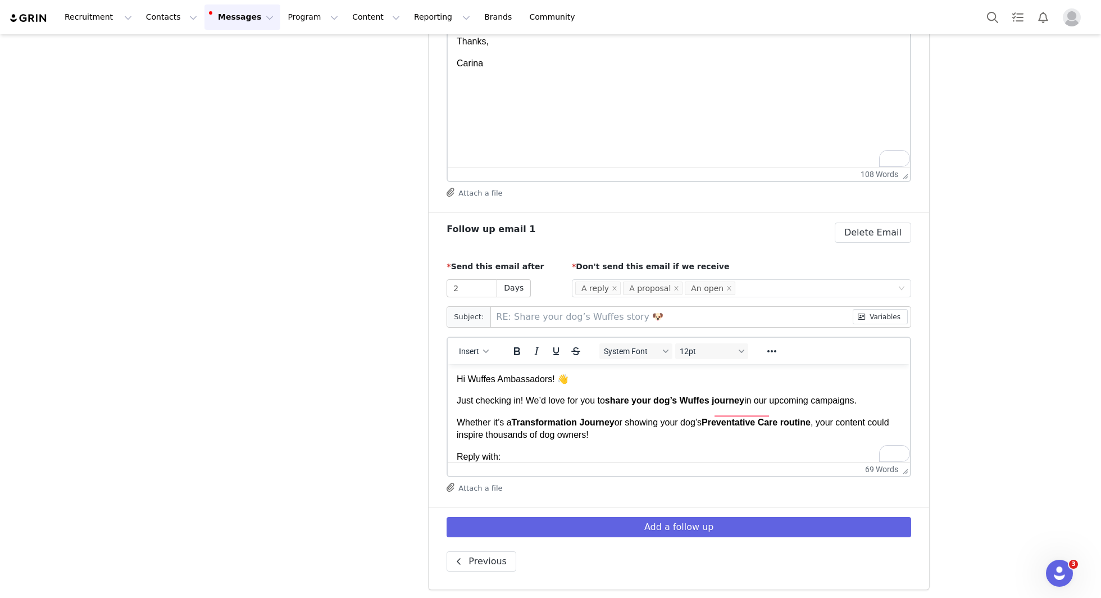
scroll to position [0, 0]
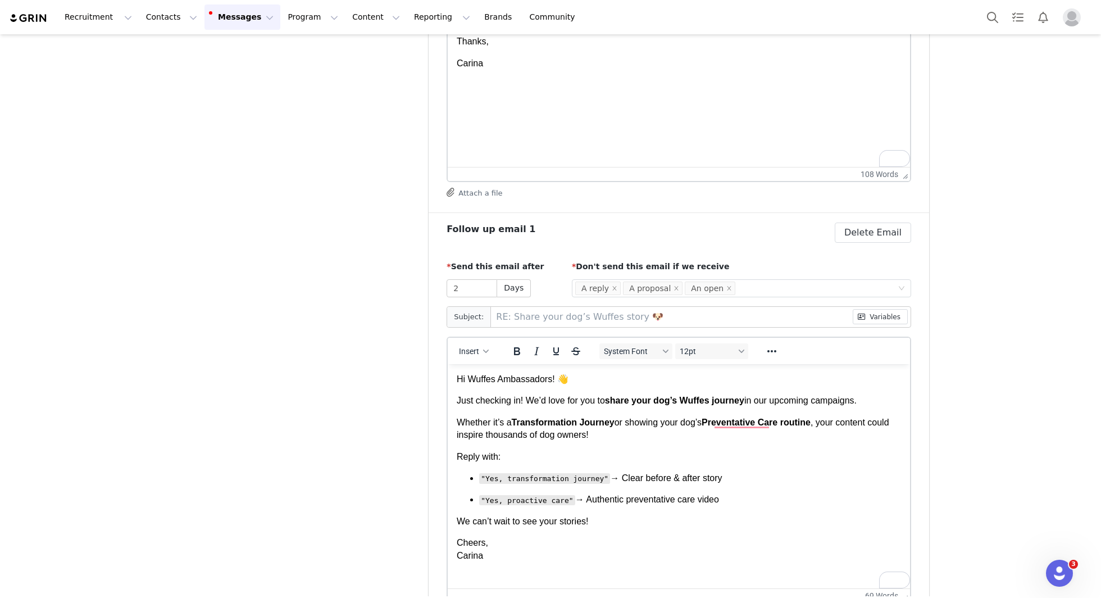
drag, startPoint x: 905, startPoint y: 470, endPoint x: 920, endPoint y: 597, distance: 127.8
drag, startPoint x: 685, startPoint y: 503, endPoint x: 473, endPoint y: 479, distance: 212.5
click at [473, 479] on ul ""Yes, transformation journey" → Clear before & after story "Yes, proactive care…" at bounding box center [679, 488] width 444 height 34
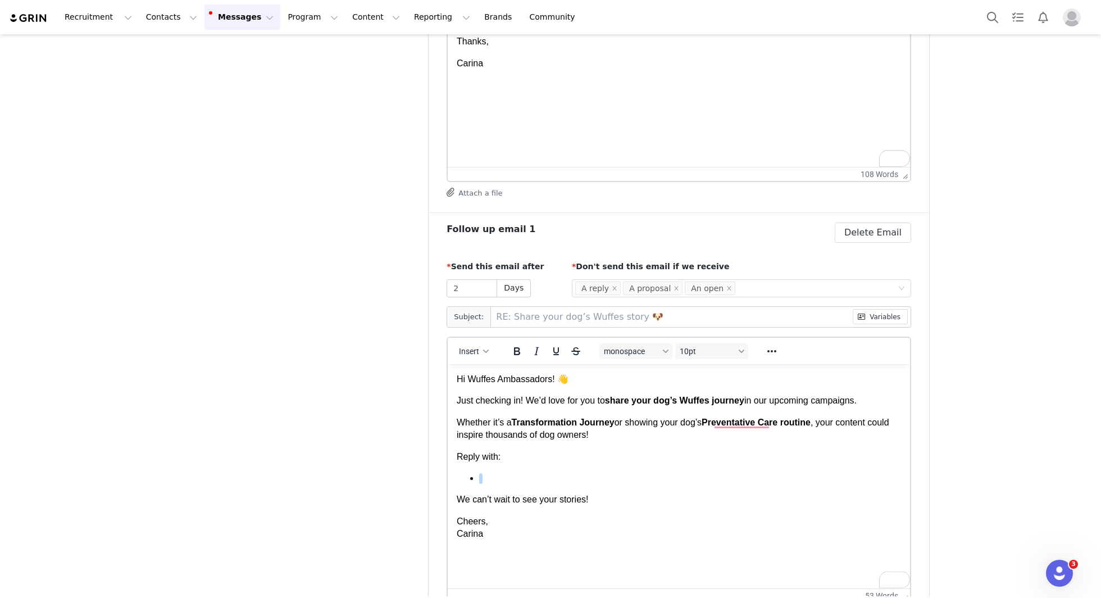
click at [485, 477] on p "To enrich screen reader interactions, please activate Accessibility in Grammarl…" at bounding box center [690, 477] width 422 height 12
click at [500, 482] on p "To enrich screen reader interactions, please activate Accessibility in Grammarl…" at bounding box center [690, 477] width 422 height 12
click at [480, 481] on code "To enrich screen reader interactions, please activate Accessibility in Grammarl…" at bounding box center [480, 477] width 3 height 10
click at [481, 472] on p "To enrich screen reader interactions, please activate Accessibility in Grammarl…" at bounding box center [690, 477] width 422 height 12
click at [493, 475] on p "To enrich screen reader interactions, please activate Accessibility in Grammarl…" at bounding box center [690, 477] width 422 height 12
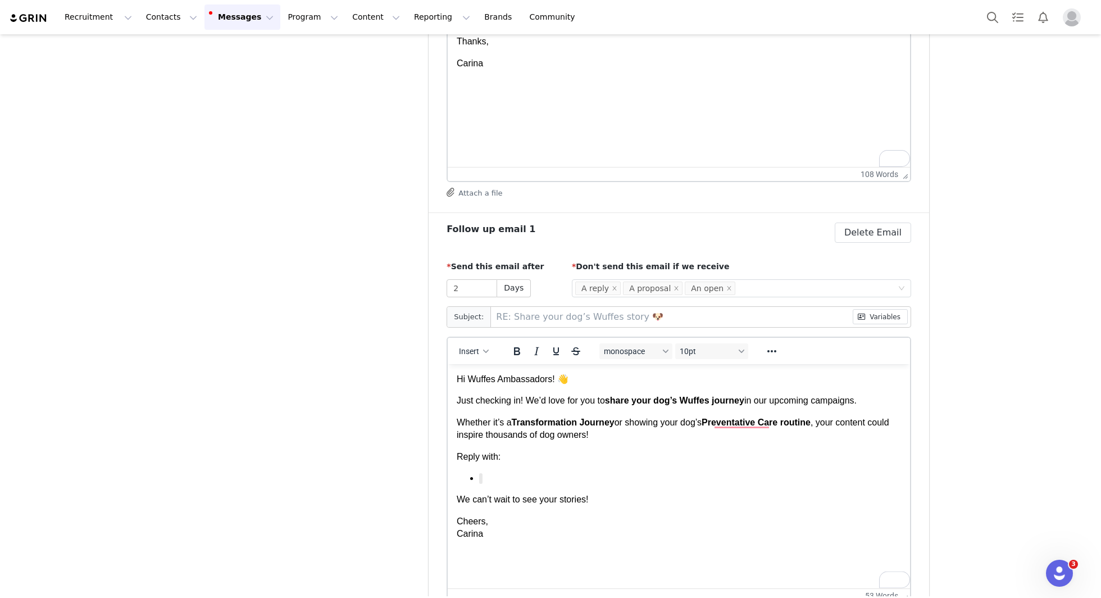
click at [481, 457] on p "Reply with:" at bounding box center [679, 456] width 444 height 12
click at [486, 478] on p "To enrich screen reader interactions, please activate Accessibility in Grammarl…" at bounding box center [690, 477] width 422 height 12
drag, startPoint x: 508, startPoint y: 518, endPoint x: 437, endPoint y: 518, distance: 70.8
click at [448, 518] on html "Hi Wuffes Ambassadors! 👋 Just checking in! We’d love for you to share your dog’…" at bounding box center [679, 466] width 462 height 207
click at [493, 522] on p "To enrich screen reader interactions, please activate Accessibility in Grammarl…" at bounding box center [690, 520] width 422 height 12
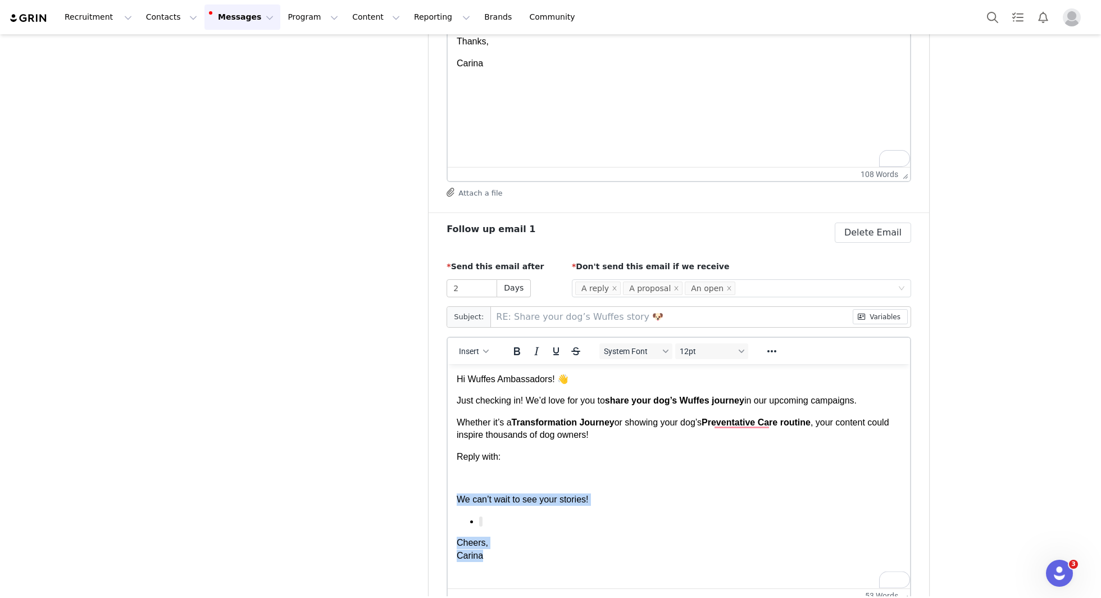
drag, startPoint x: 491, startPoint y: 552, endPoint x: 441, endPoint y: 504, distance: 69.5
click at [448, 504] on html "Hi Wuffes Ambassadors! 👋 Just checking in! We’d love for you to share your dog’…" at bounding box center [679, 466] width 462 height 207
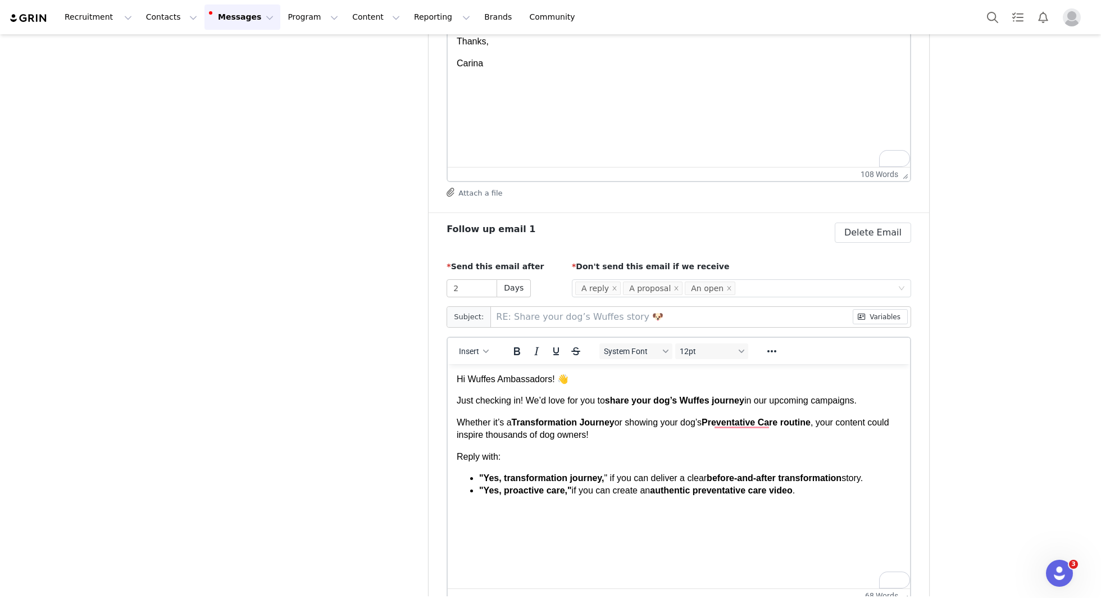
click at [464, 505] on html "Hi Wuffes Ambassadors! 👋 Just checking in! We’d love for you to share your dog’…" at bounding box center [679, 434] width 462 height 142
click at [468, 505] on html "Hi Wuffes Ambassadors! 👋 Just checking in! We’d love for you to share your dog’…" at bounding box center [679, 434] width 462 height 142
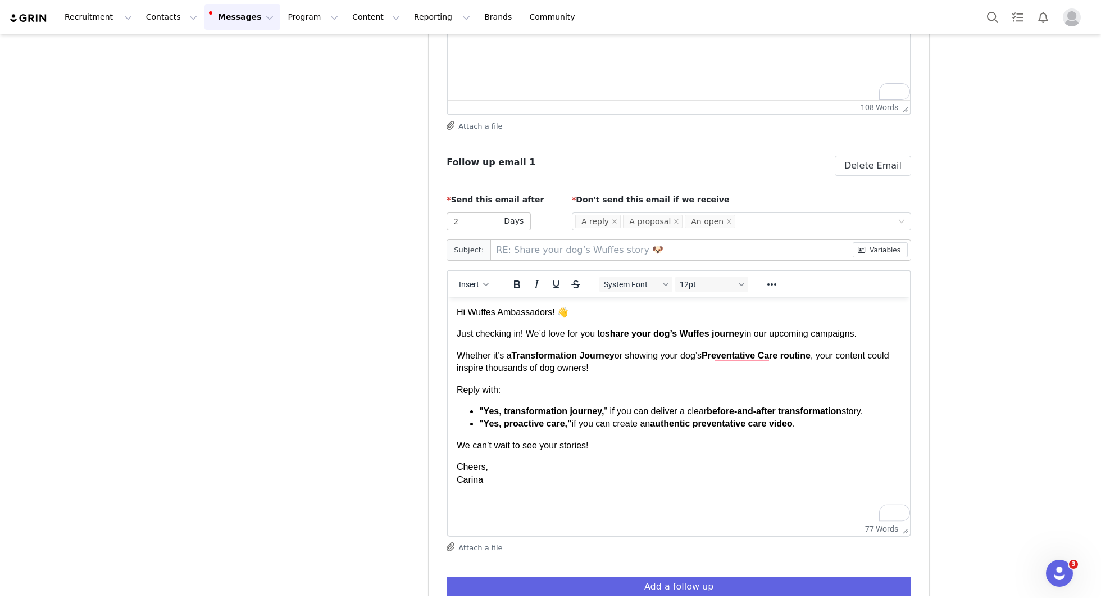
scroll to position [549, 0]
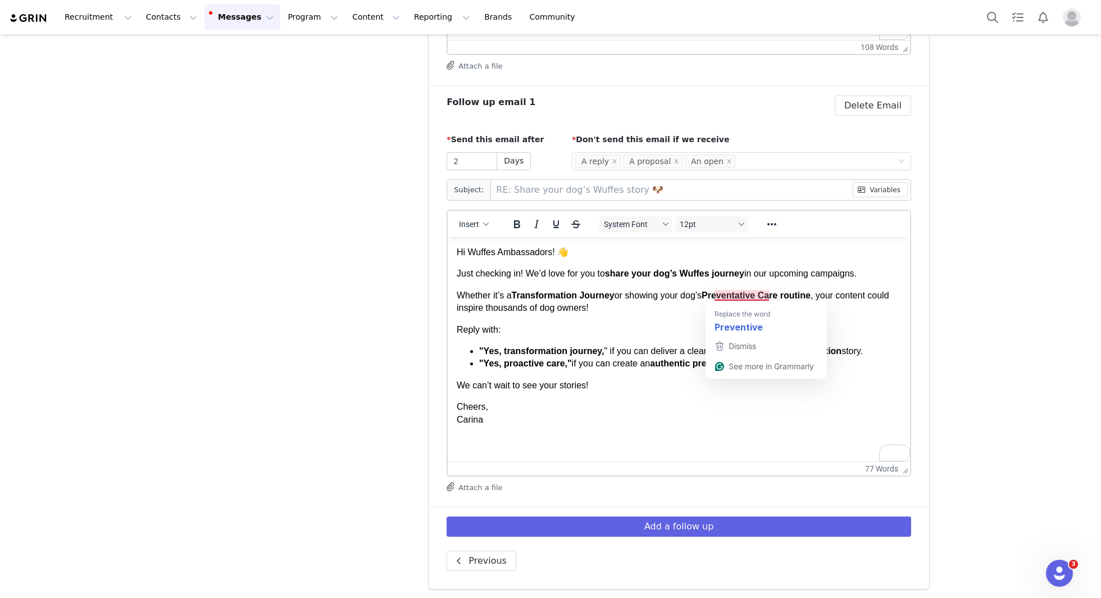
click at [621, 434] on html "Hi Wuffes Ambassadors! 👋 Just checking in! We’d love for you to share your dog’…" at bounding box center [679, 335] width 462 height 198
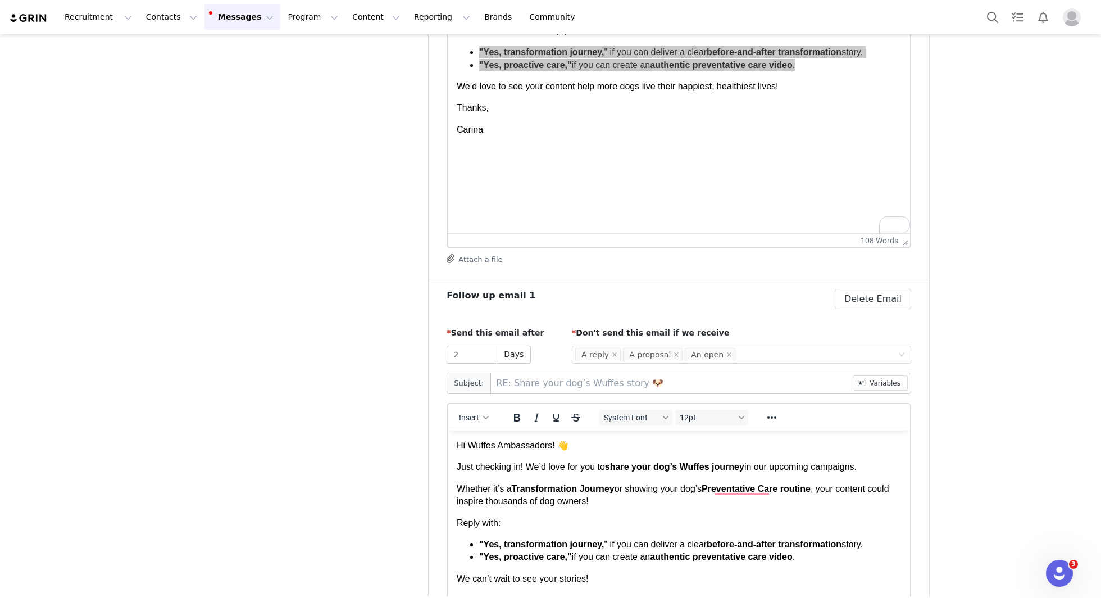
scroll to position [409, 0]
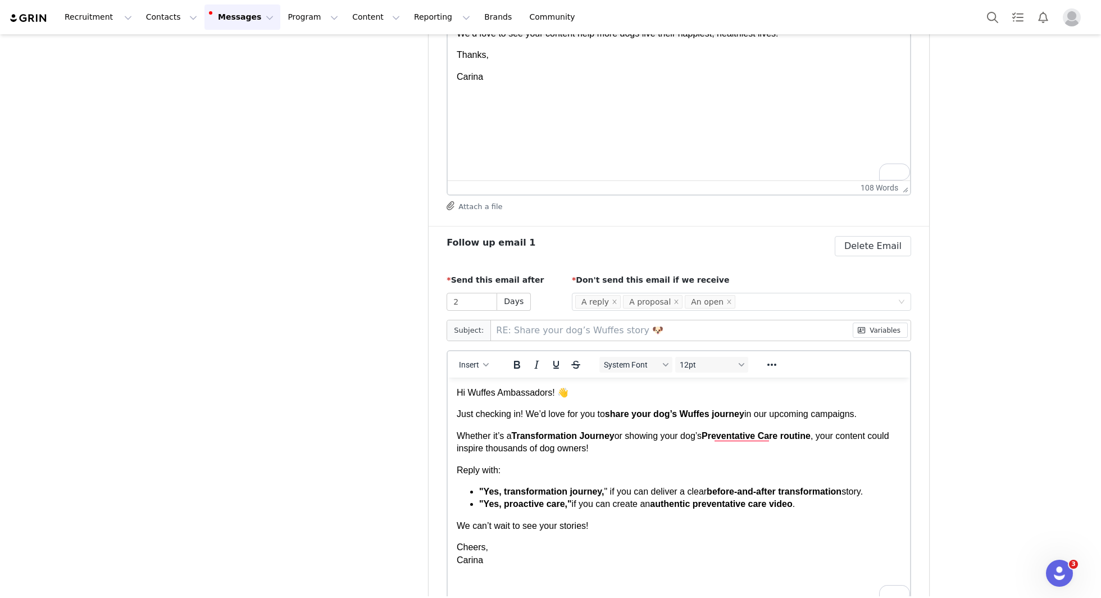
click at [527, 386] on p "Hi Wuffes Ambassadors! 👋" at bounding box center [679, 392] width 444 height 12
click at [530, 392] on p "Hi Wuffes Ambassadors! 👋" at bounding box center [679, 392] width 444 height 12
click at [482, 357] on button "Insert" at bounding box center [473, 365] width 39 height 16
click at [490, 405] on div "Insert Variable" at bounding box center [514, 400] width 101 height 13
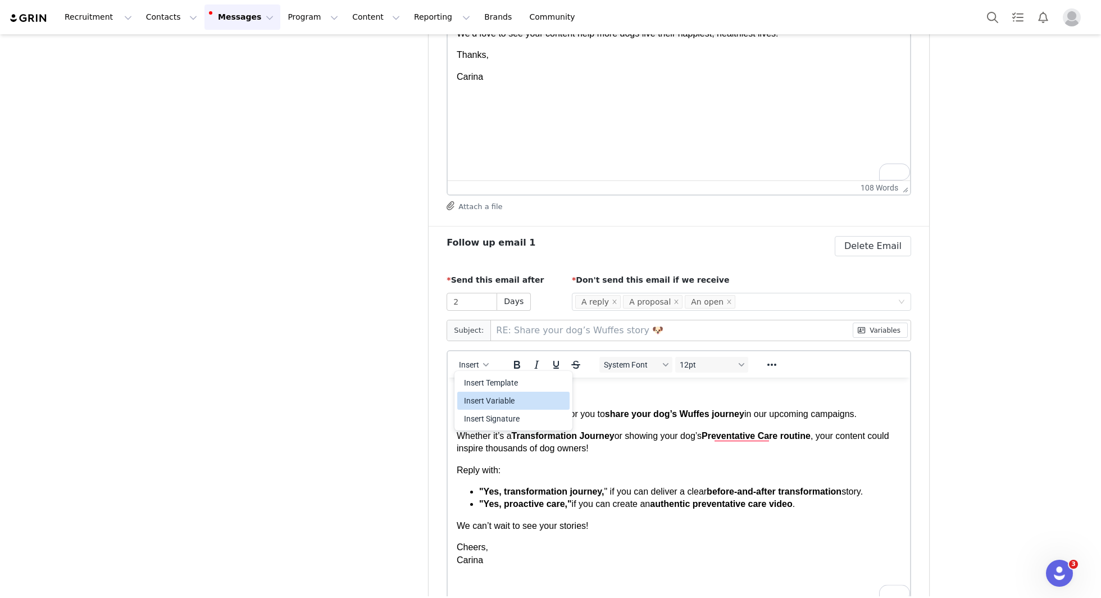
select select
